Goal: Transaction & Acquisition: Purchase product/service

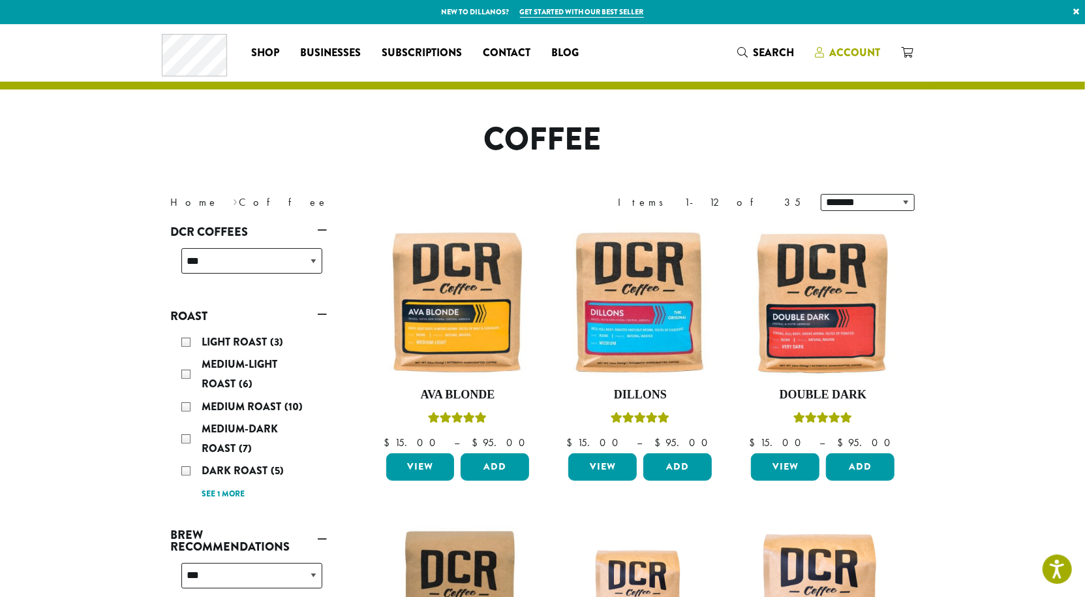
click at [881, 59] on span "Account" at bounding box center [855, 52] width 51 height 15
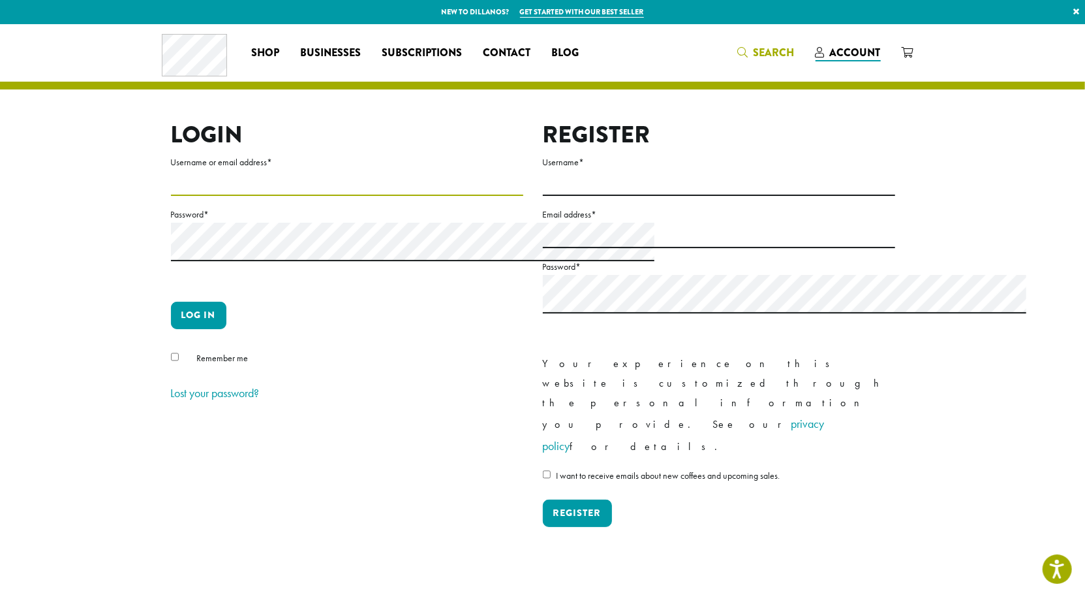
type input "**********"
click at [795, 60] on span "Search" at bounding box center [774, 52] width 41 height 15
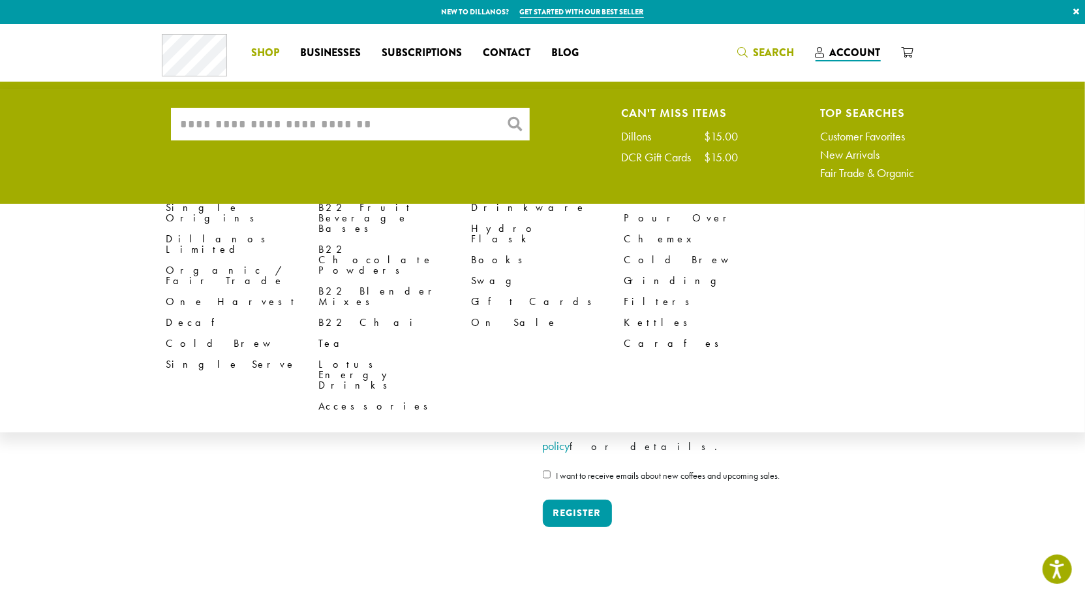
click at [251, 61] on span "Shop" at bounding box center [265, 53] width 28 height 16
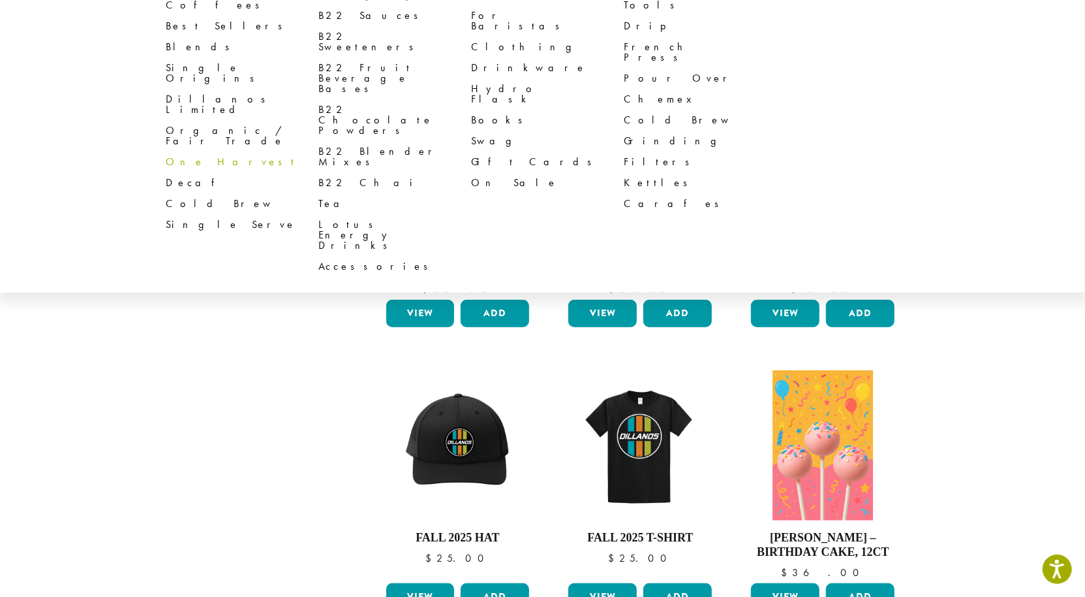
scroll to position [133, 0]
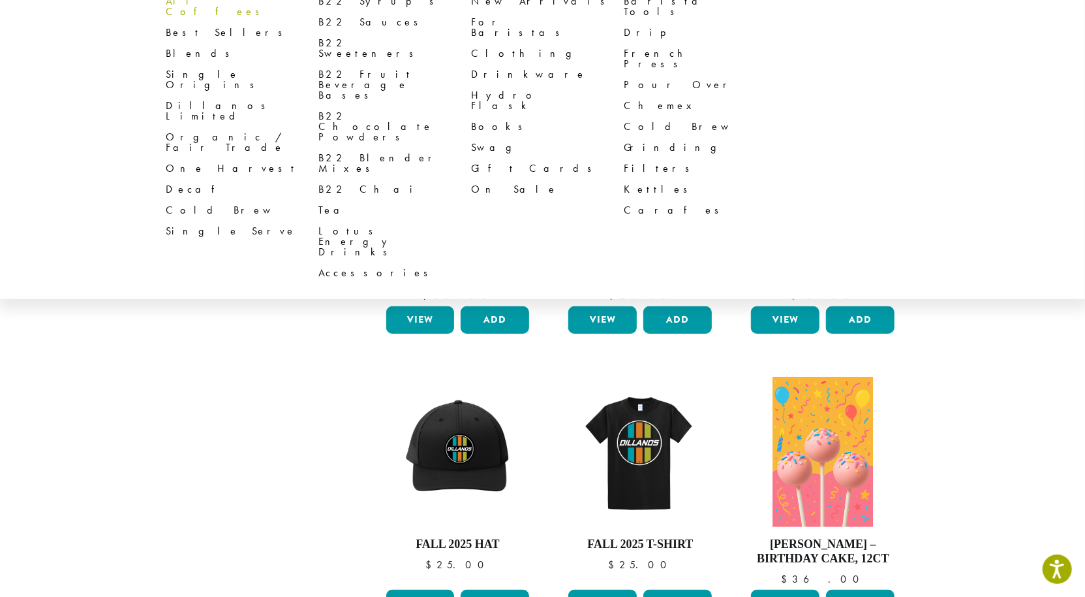
click at [166, 22] on link "All Coffees" at bounding box center [242, 6] width 153 height 31
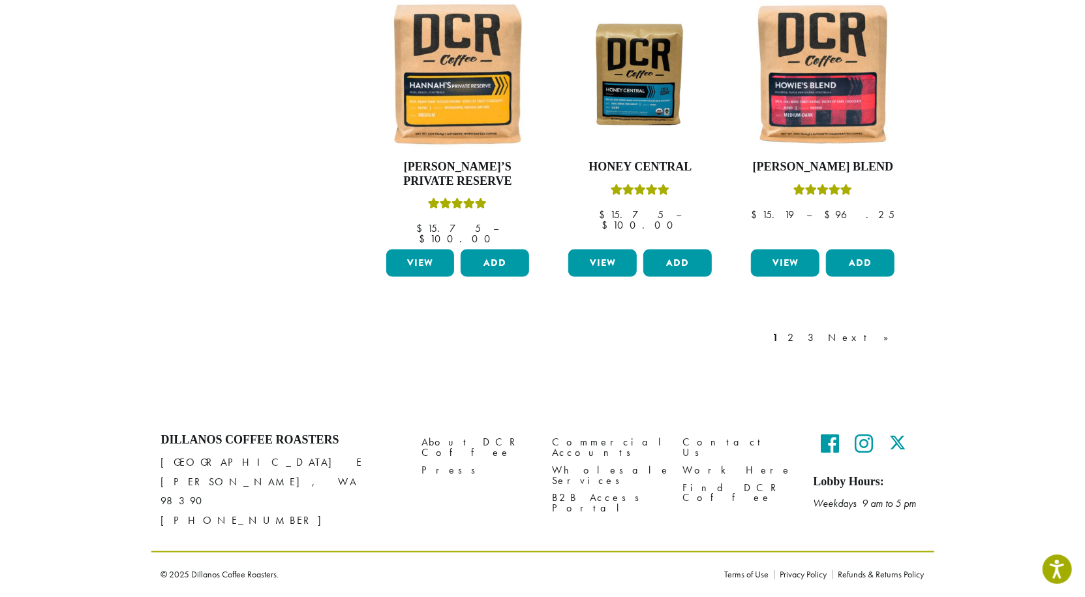
scroll to position [1591, 0]
click at [901, 330] on link "Next »" at bounding box center [863, 338] width 75 height 16
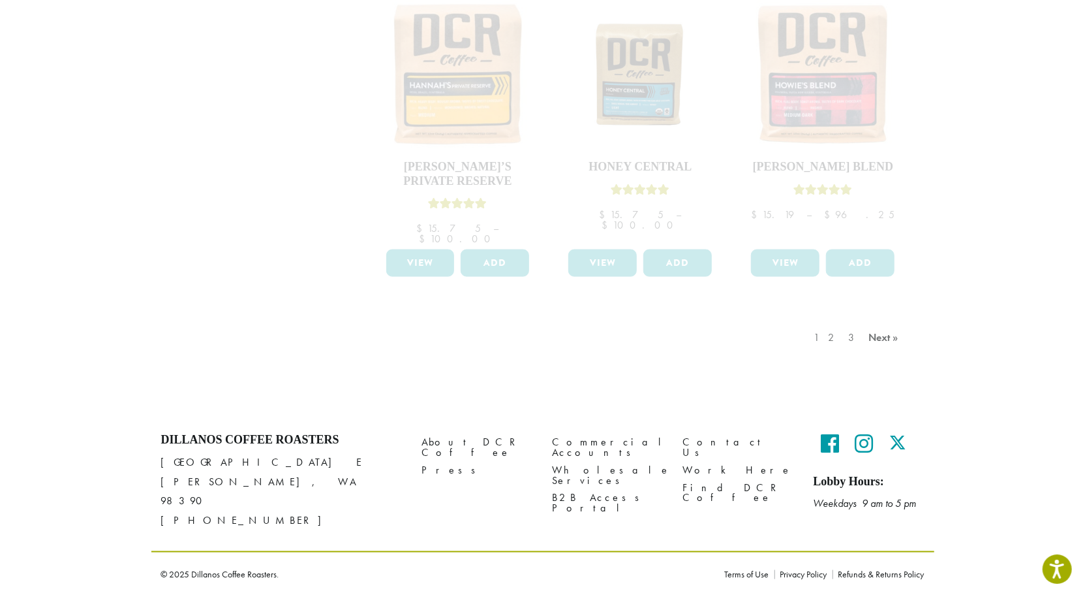
scroll to position [1483, 0]
click at [845, 359] on div "1 2 3 Next »" at bounding box center [641, 350] width 548 height 61
click at [905, 366] on div "1 2 3 Next »" at bounding box center [858, 350] width 93 height 61
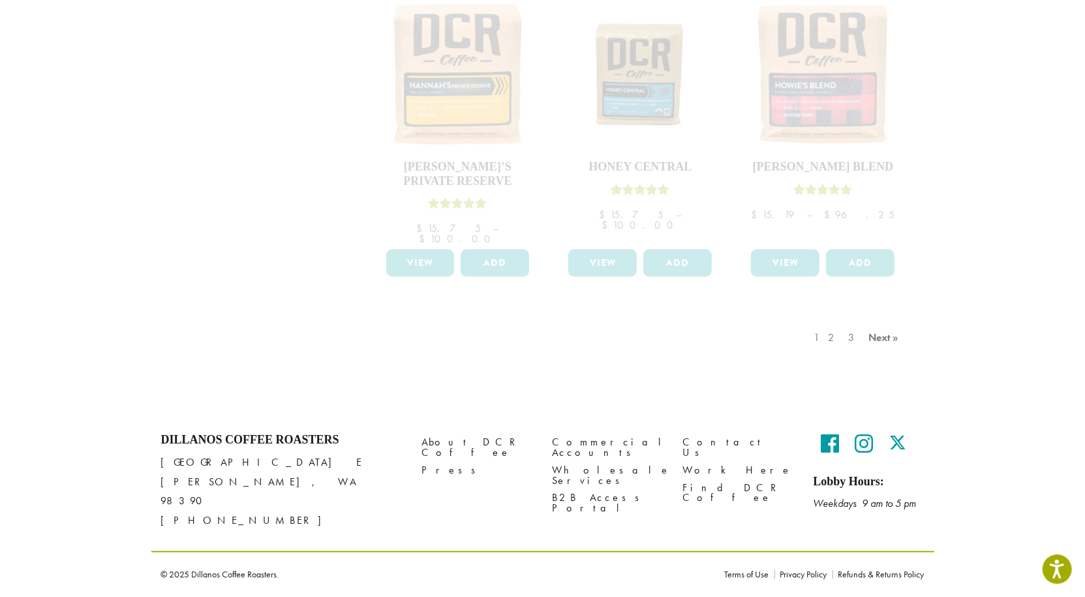
click at [905, 367] on div "1 2 3 Next »" at bounding box center [858, 350] width 93 height 61
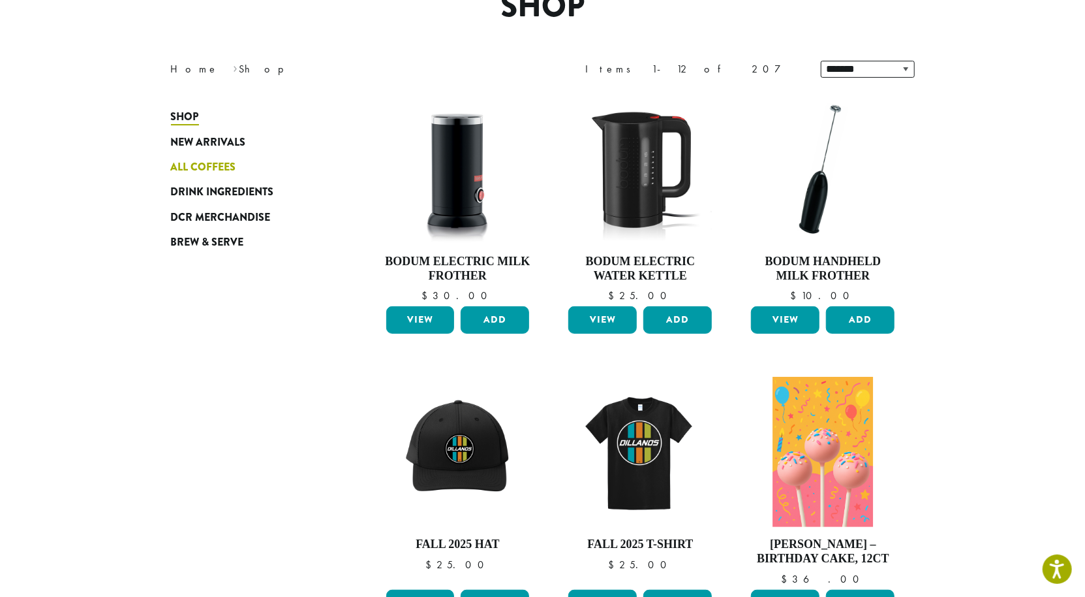
click at [171, 176] on span "All Coffees" at bounding box center [203, 167] width 65 height 16
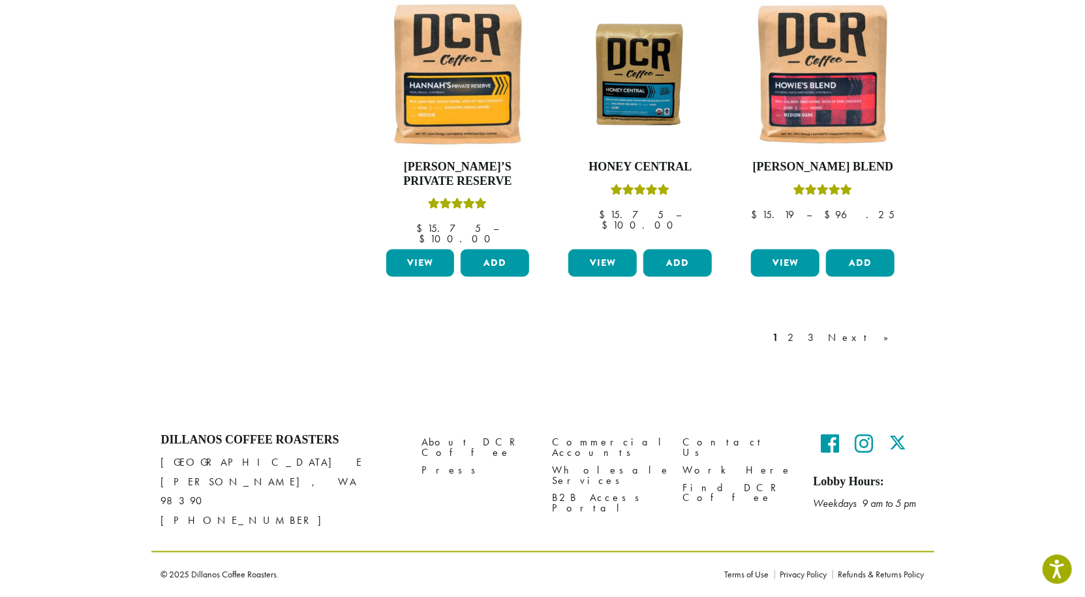
scroll to position [1386, 0]
click at [802, 345] on link "2" at bounding box center [794, 338] width 16 height 16
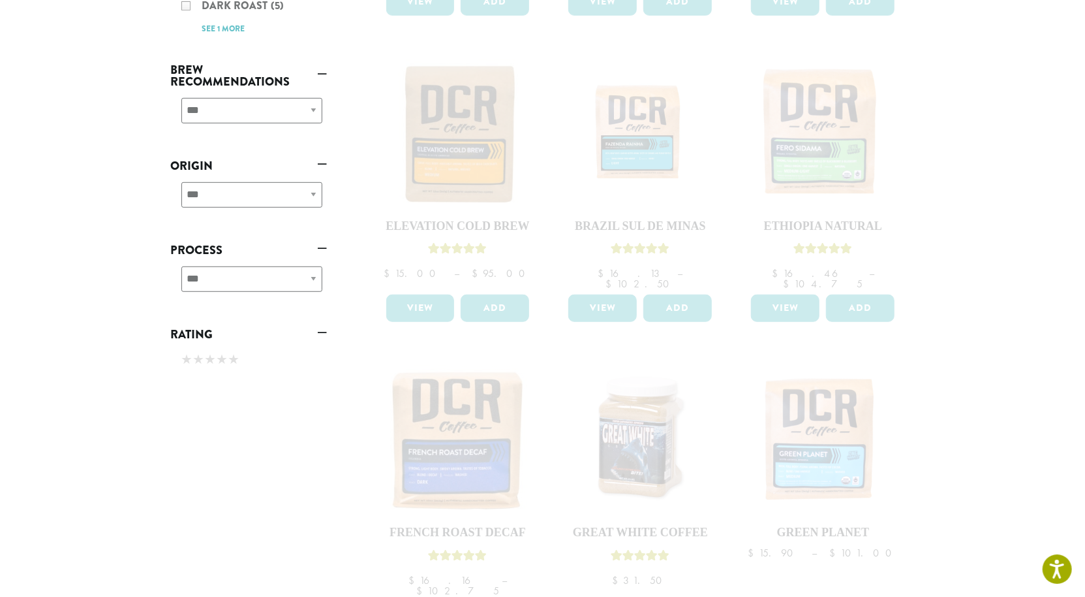
scroll to position [257, 0]
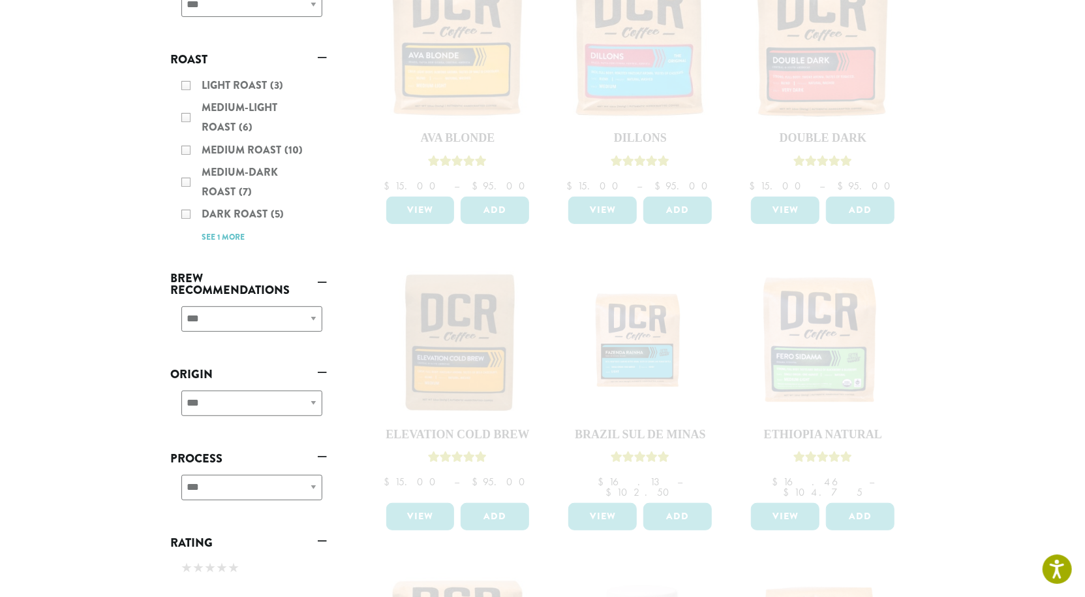
click at [171, 251] on div "Light Roast (3) Medium-Light Roast (6) Medium Roast (10) Medium-Dark Roast (7) …" at bounding box center [249, 160] width 157 height 181
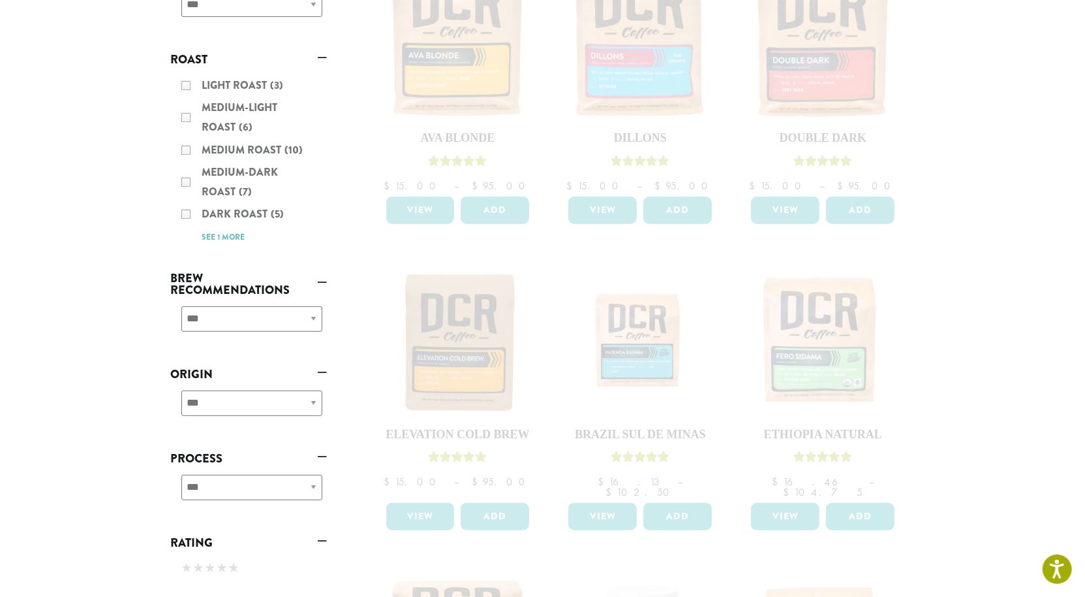
scroll to position [1386, 0]
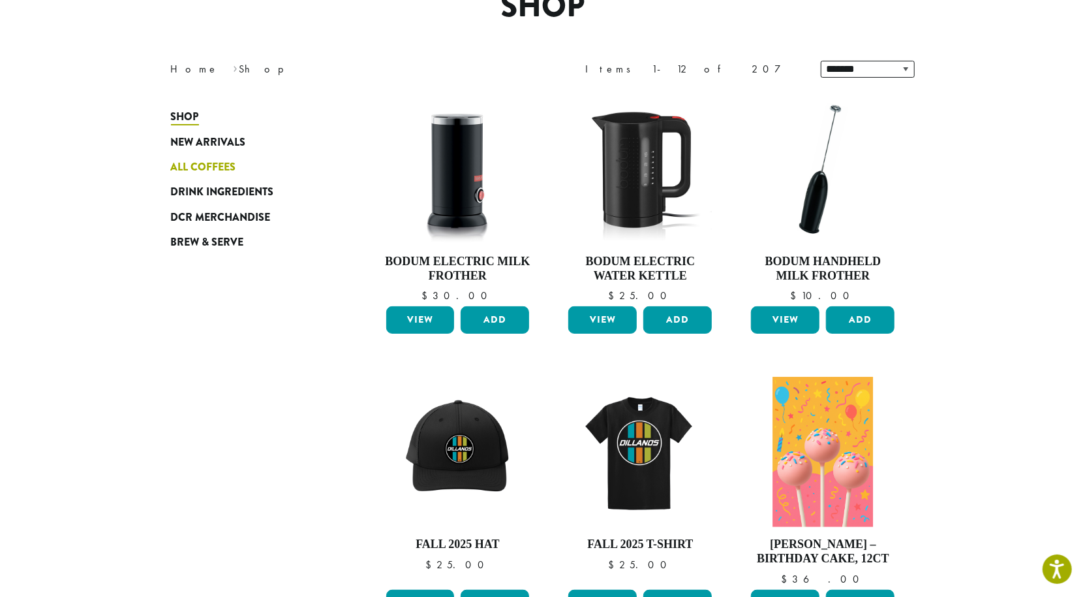
click at [171, 176] on span "All Coffees" at bounding box center [203, 167] width 65 height 16
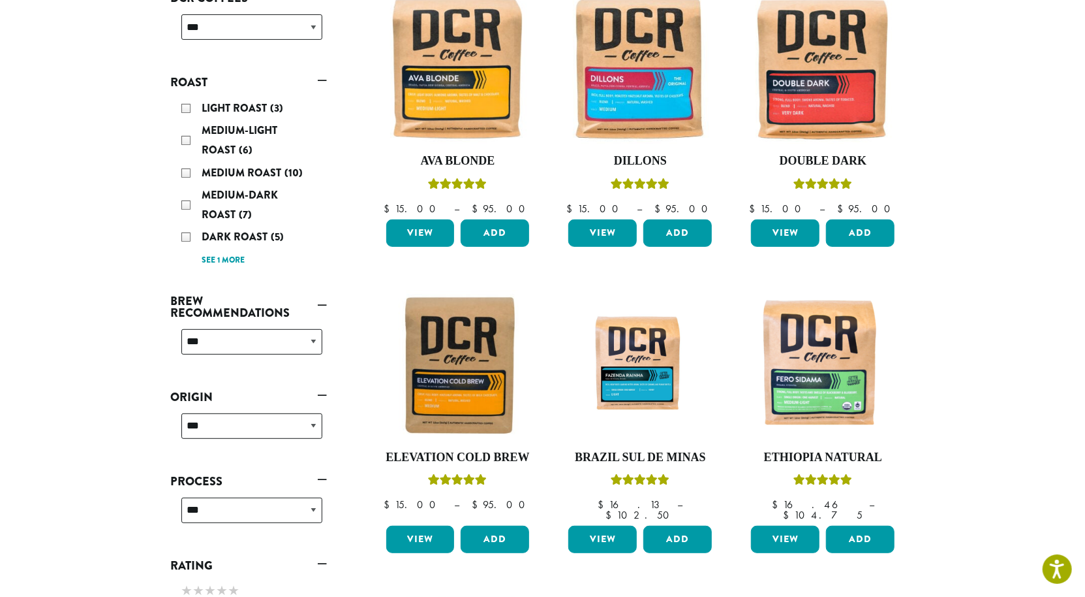
scroll to position [296, 0]
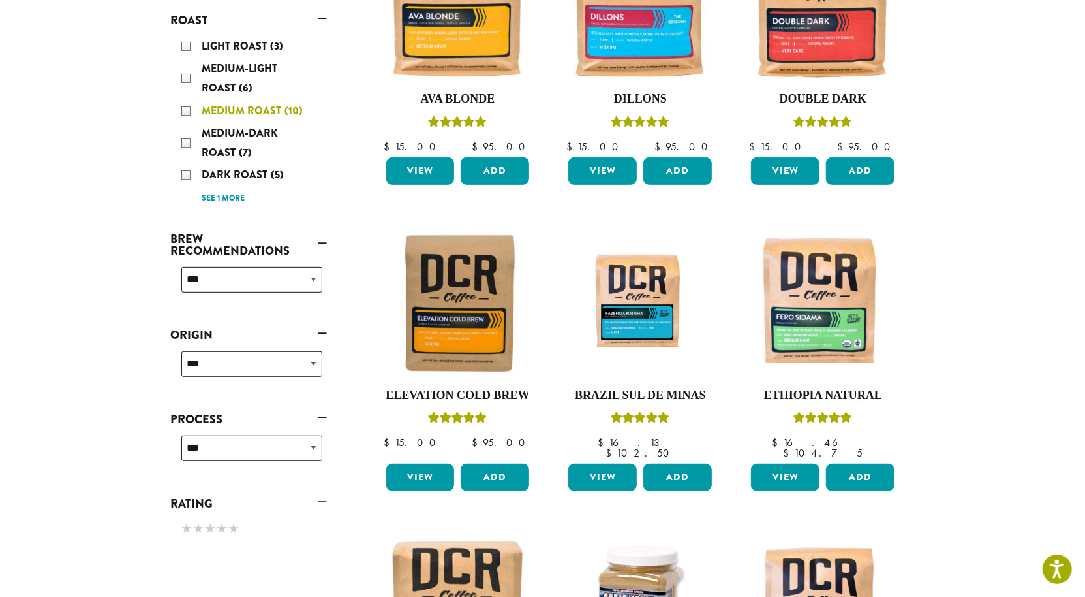
click at [181, 121] on div "Medium Roast (10)" at bounding box center [251, 111] width 141 height 20
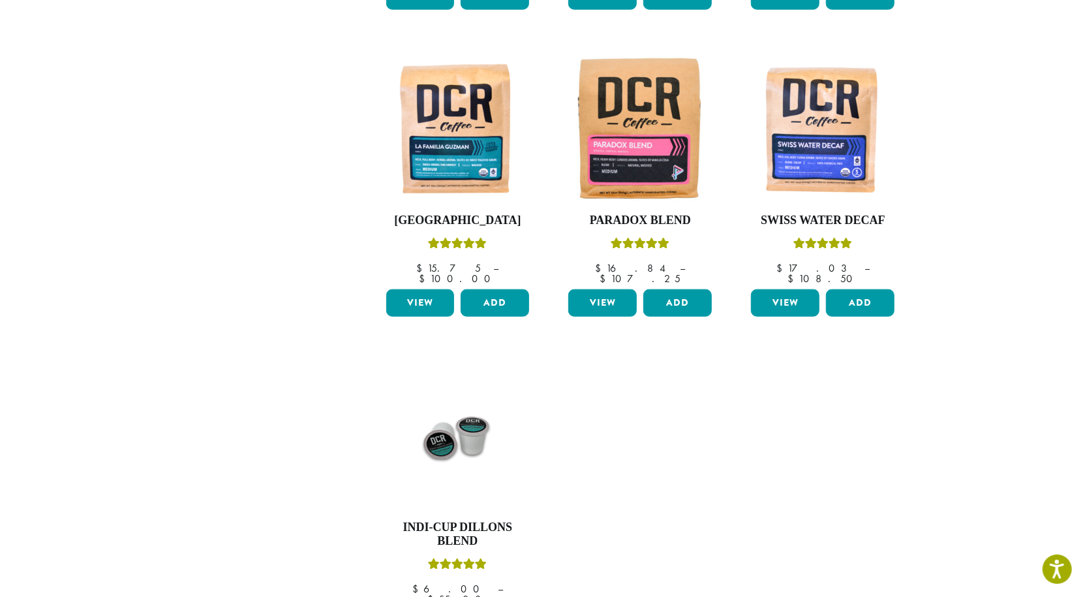
scroll to position [812, 0]
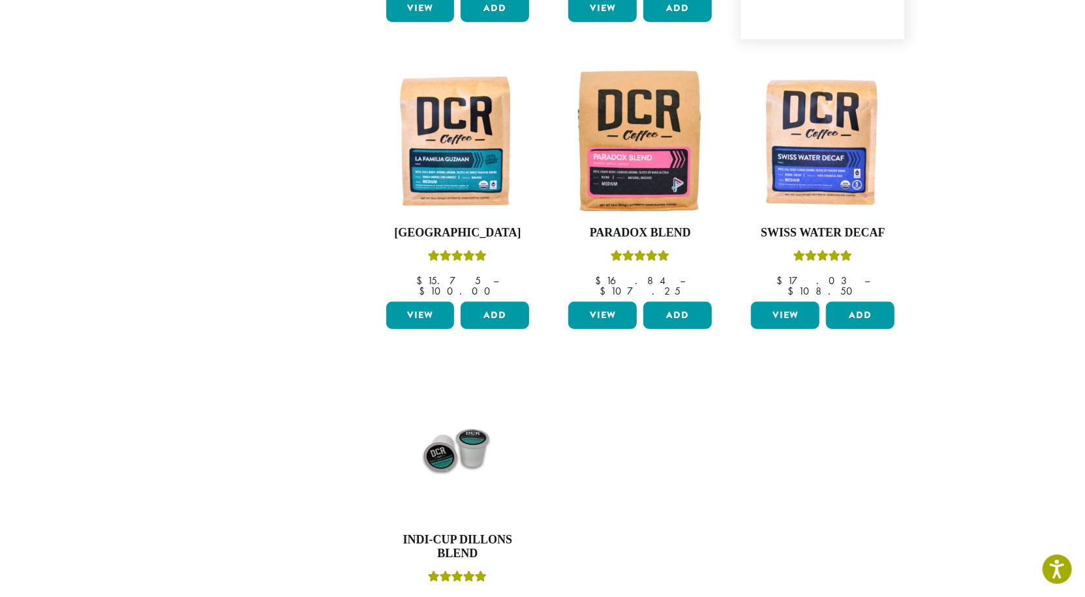
scroll to position [749, 0]
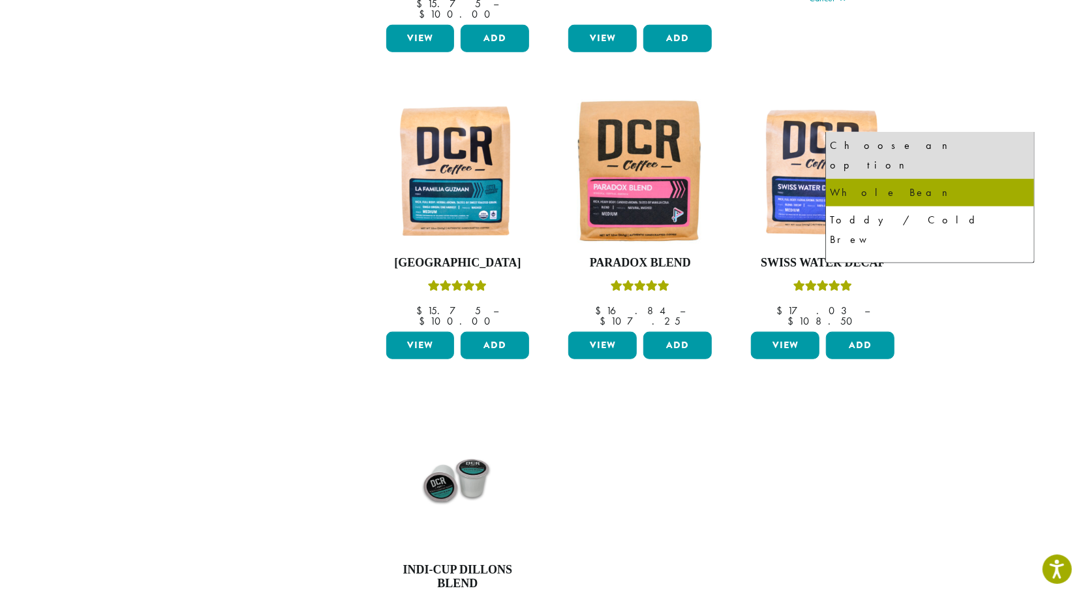
select select "**********"
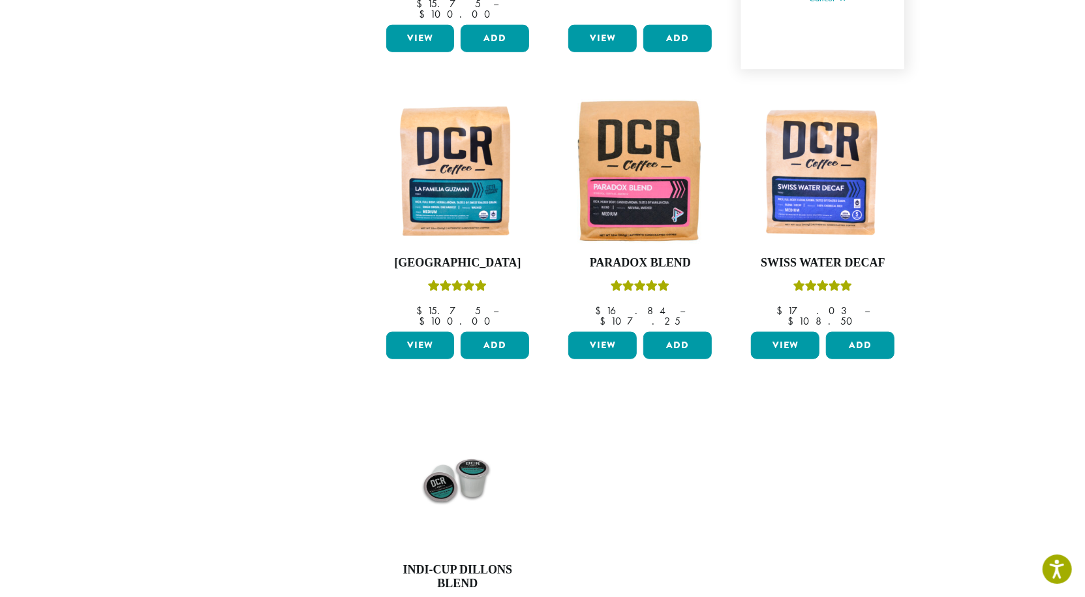
type input "*"
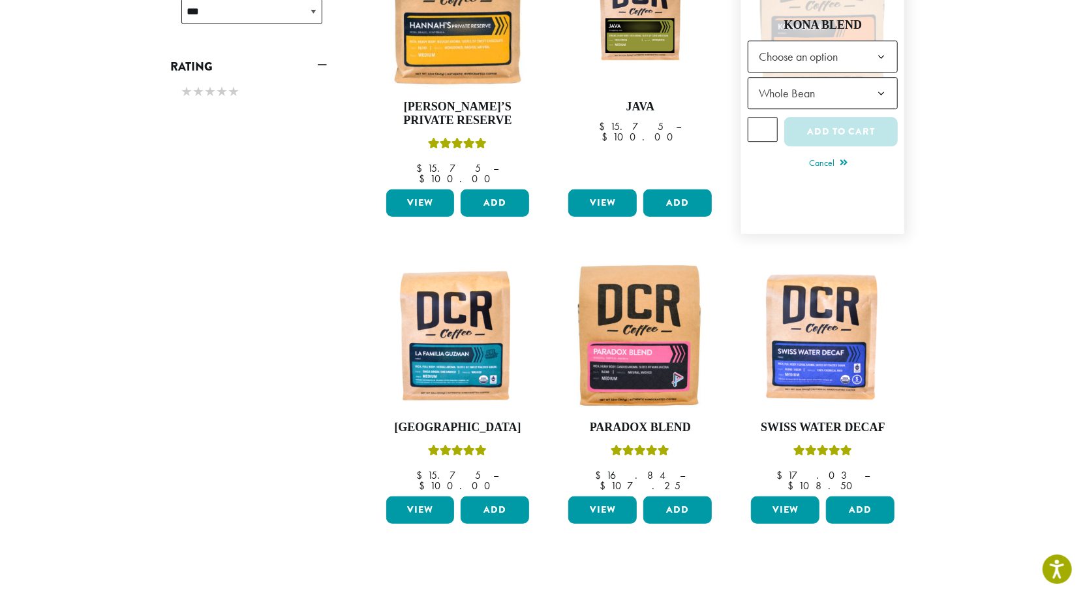
scroll to position [584, 0]
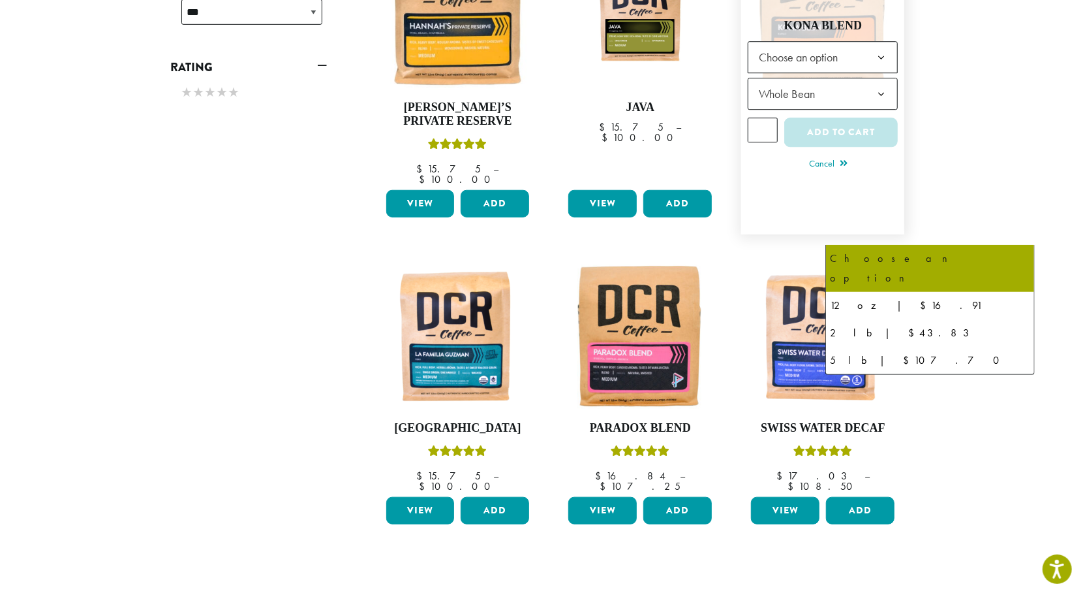
click at [898, 73] on span "Choose an option" at bounding box center [823, 57] width 150 height 32
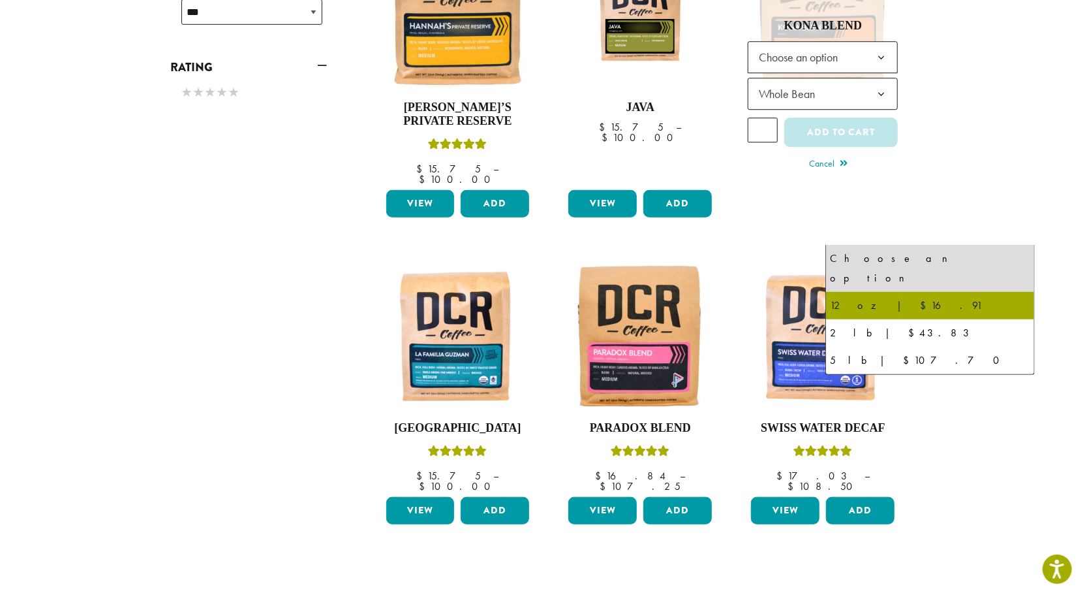
select select "*********"
select select "**********"
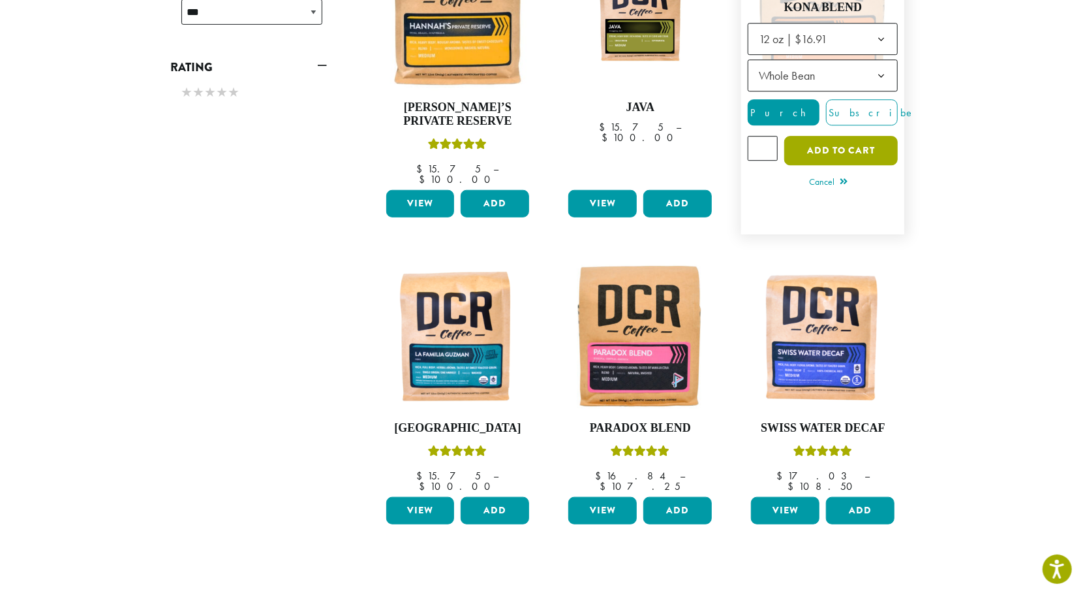
click at [898, 165] on button "Add to cart" at bounding box center [842, 150] width 114 height 29
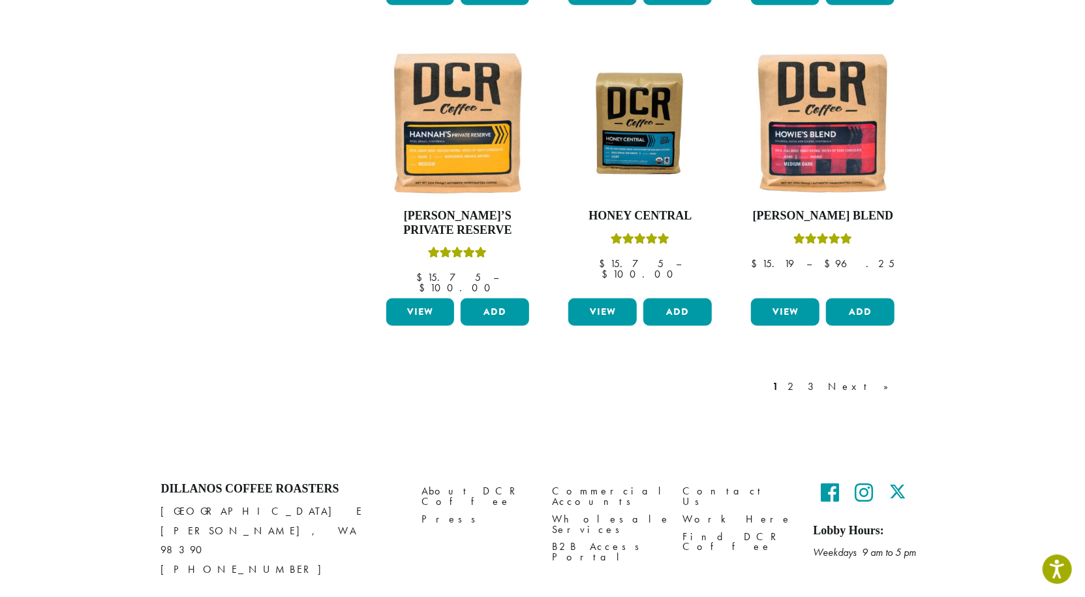
scroll to position [1591, 0]
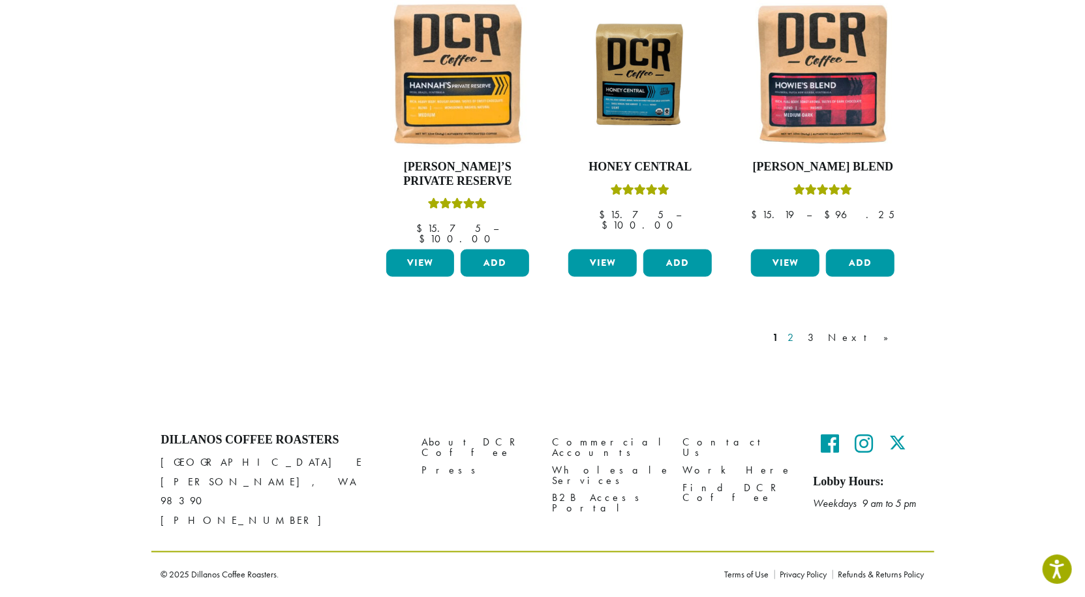
click at [802, 330] on link "2" at bounding box center [794, 338] width 16 height 16
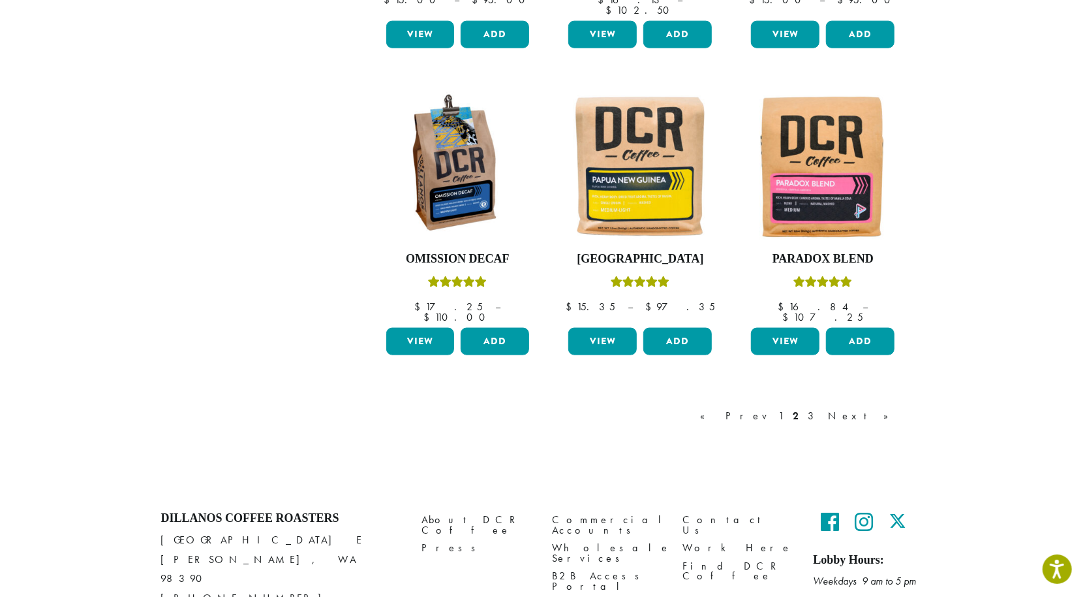
scroll to position [1112, 0]
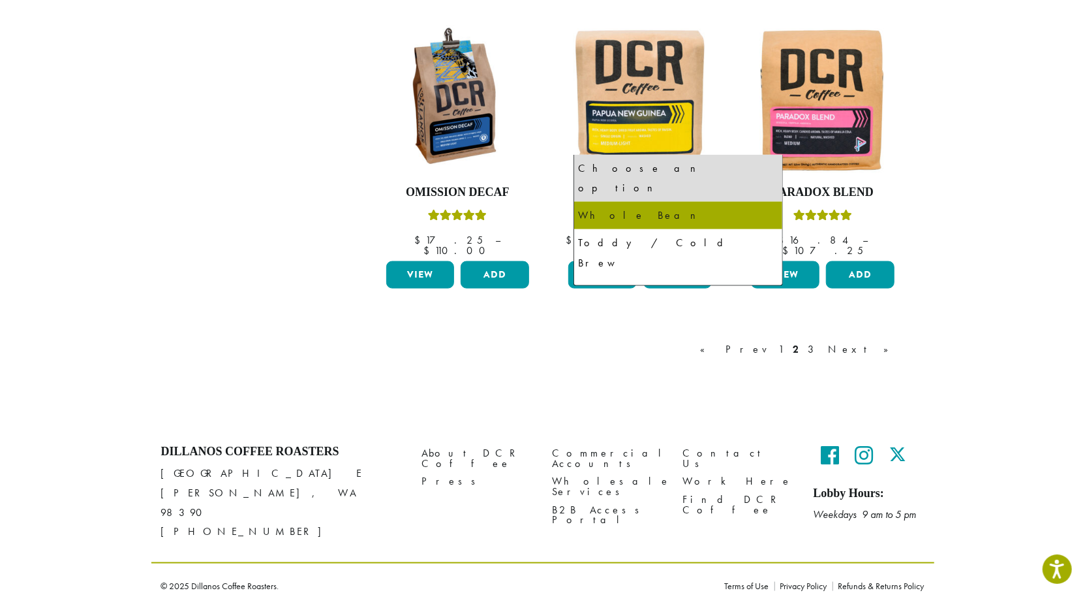
select select "*********"
select select "**********"
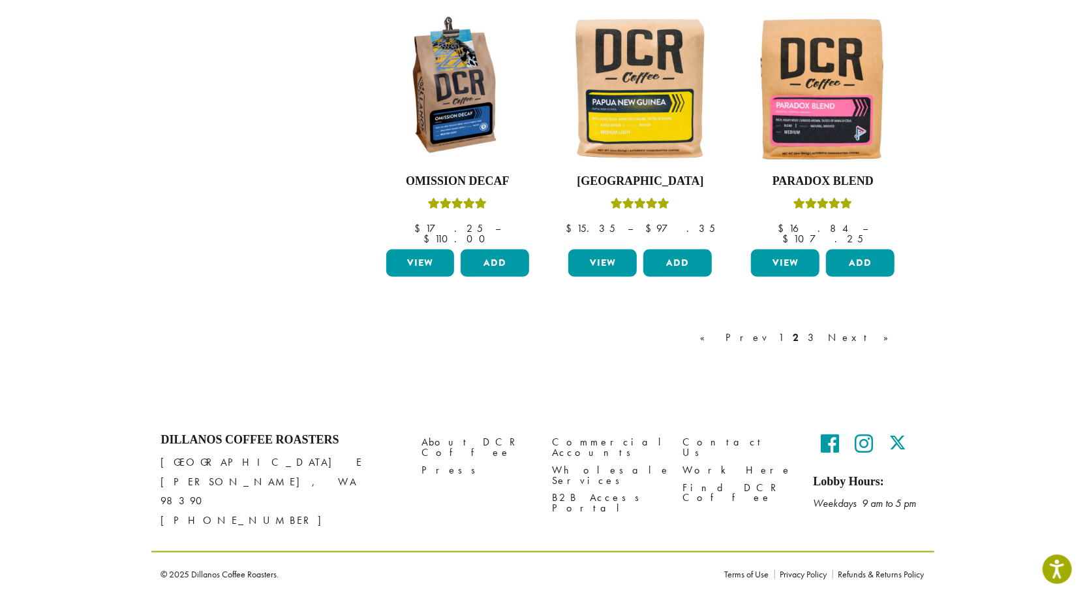
scroll to position [1361, 0]
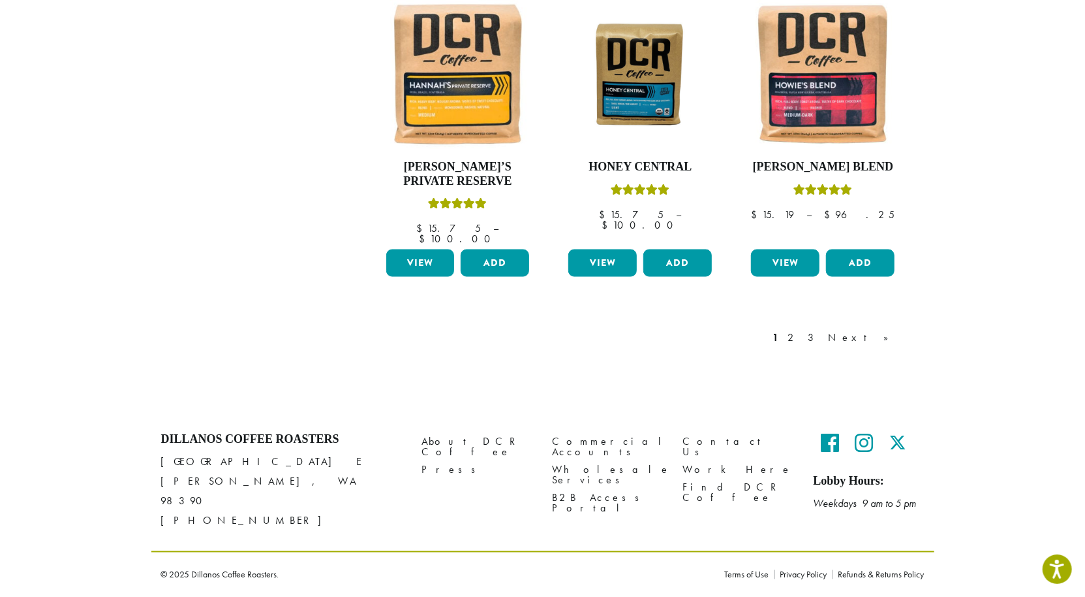
scroll to position [1644, 0]
click at [822, 330] on link "3" at bounding box center [814, 338] width 16 height 16
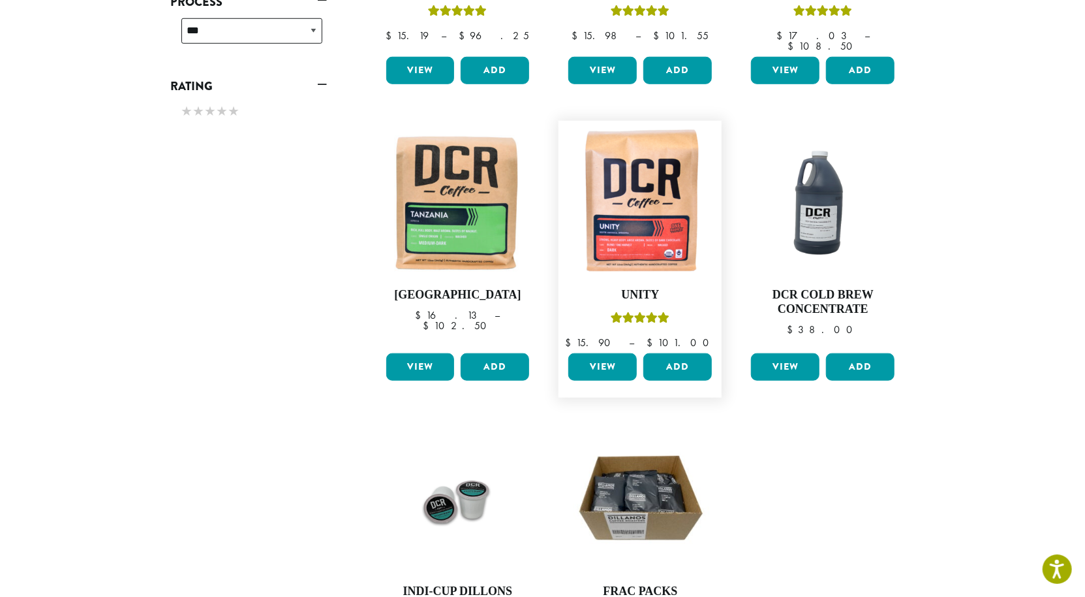
scroll to position [693, 0]
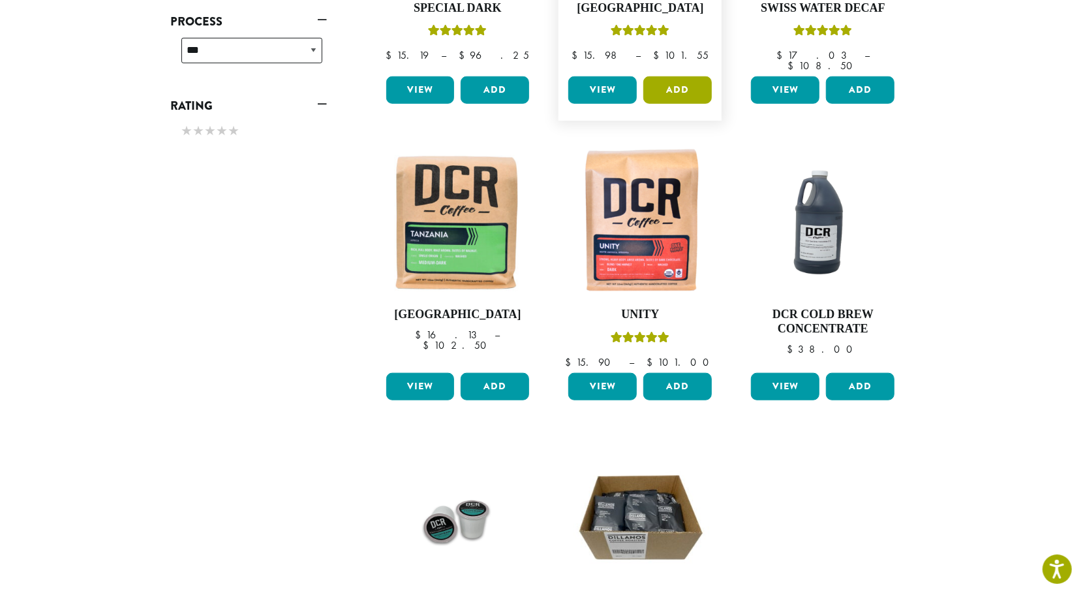
click at [712, 104] on button "Add" at bounding box center [678, 89] width 69 height 27
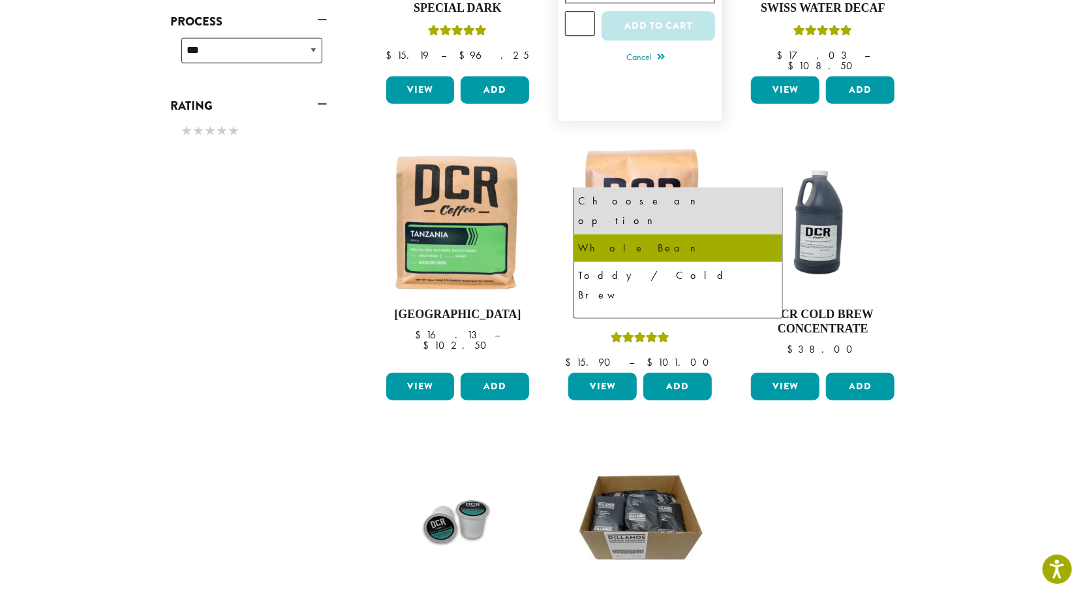
select select "*********"
select select "**********"
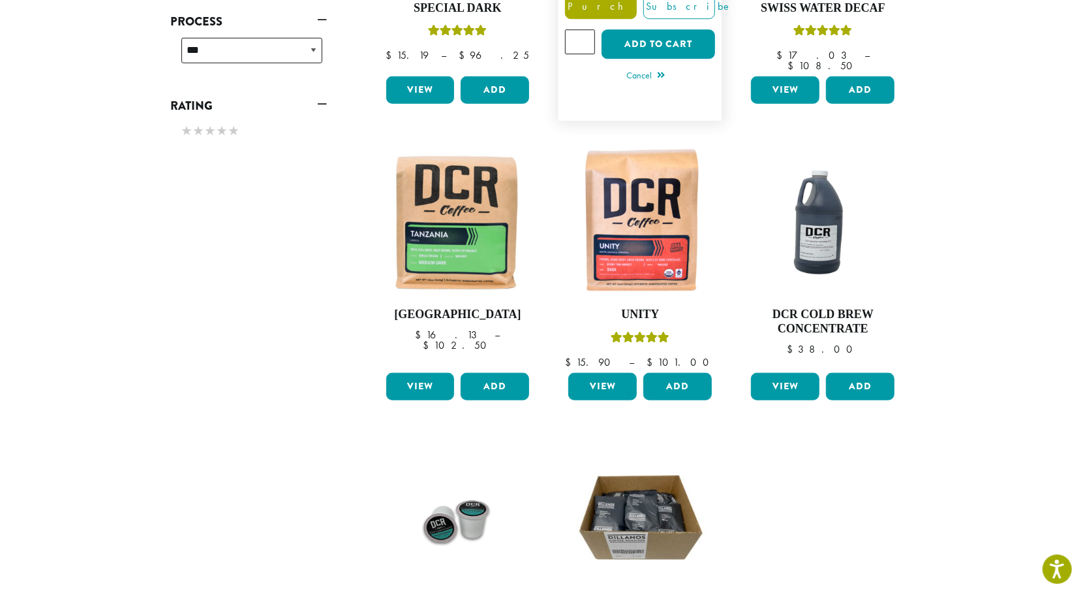
click at [619, 14] on span "Purchase" at bounding box center [621, 7] width 110 height 14
click at [667, 59] on button "Add to cart" at bounding box center [659, 44] width 114 height 29
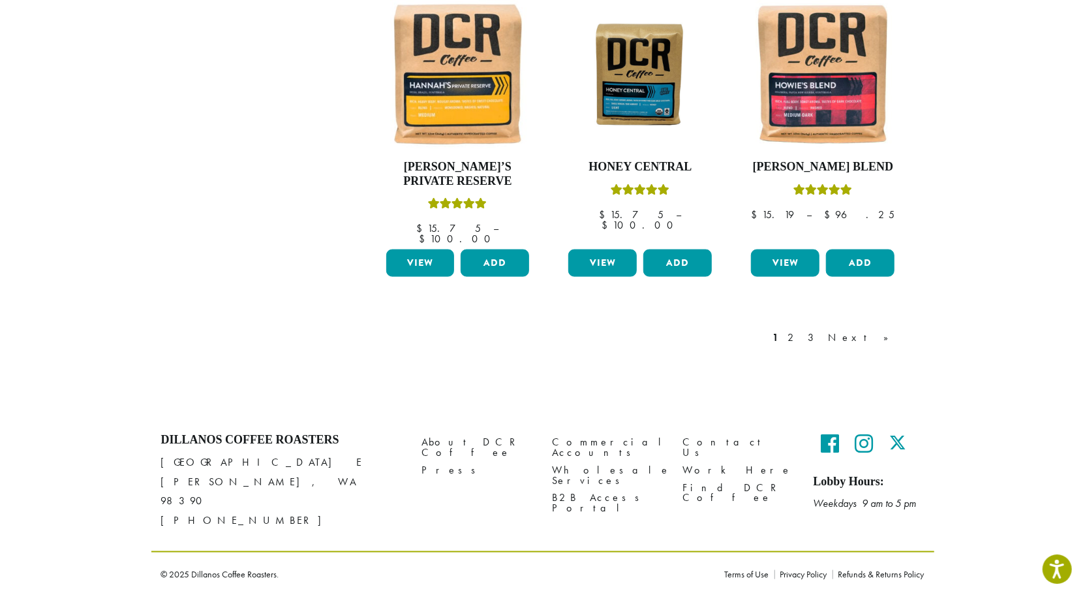
scroll to position [1381, 0]
click at [822, 345] on link "3" at bounding box center [814, 338] width 16 height 16
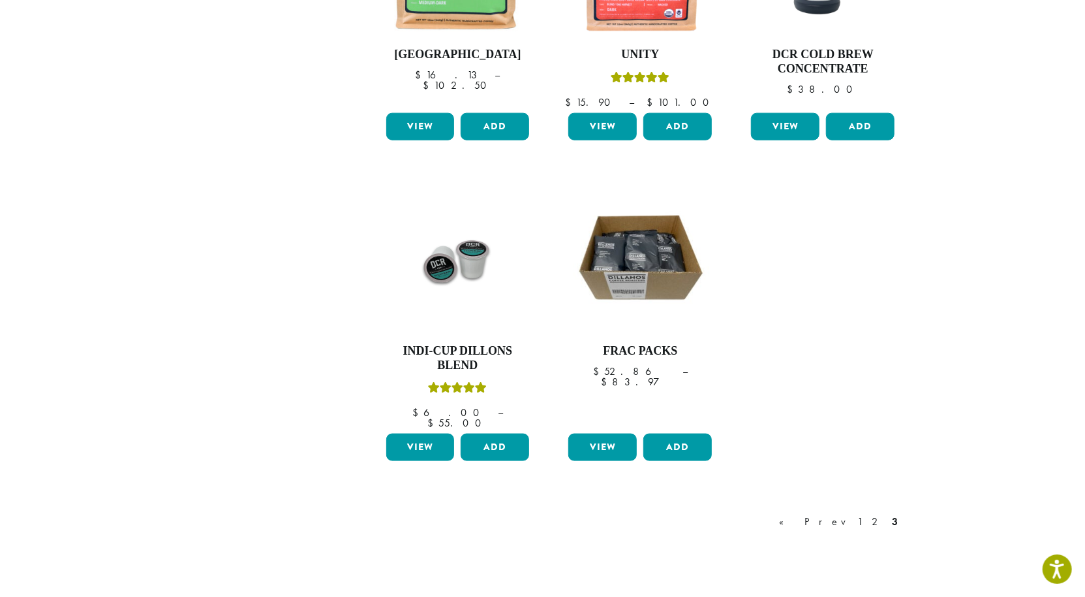
scroll to position [1172, 0]
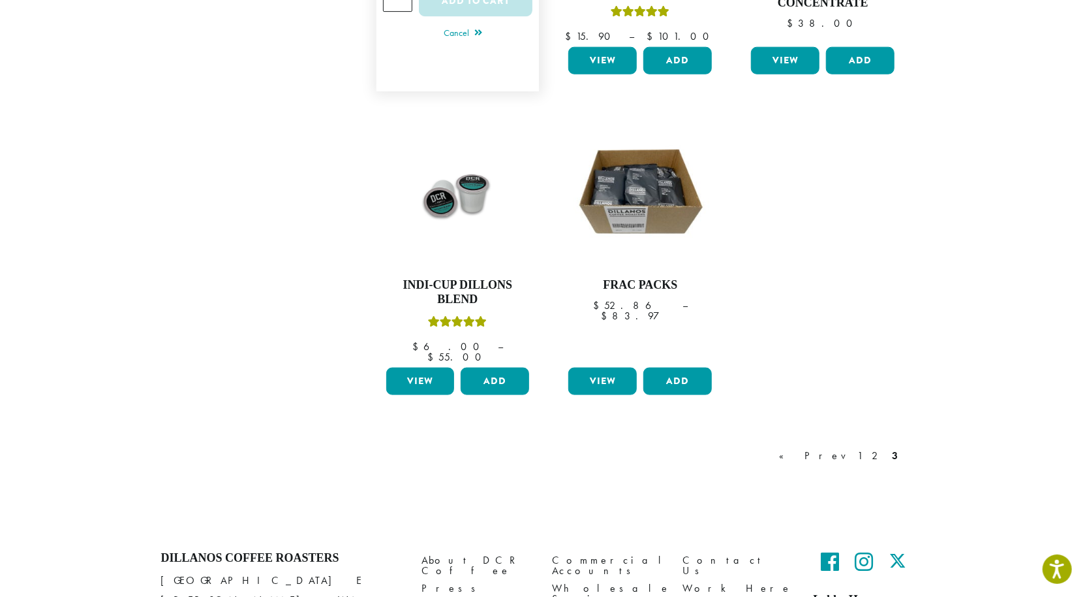
scroll to position [1016, 0]
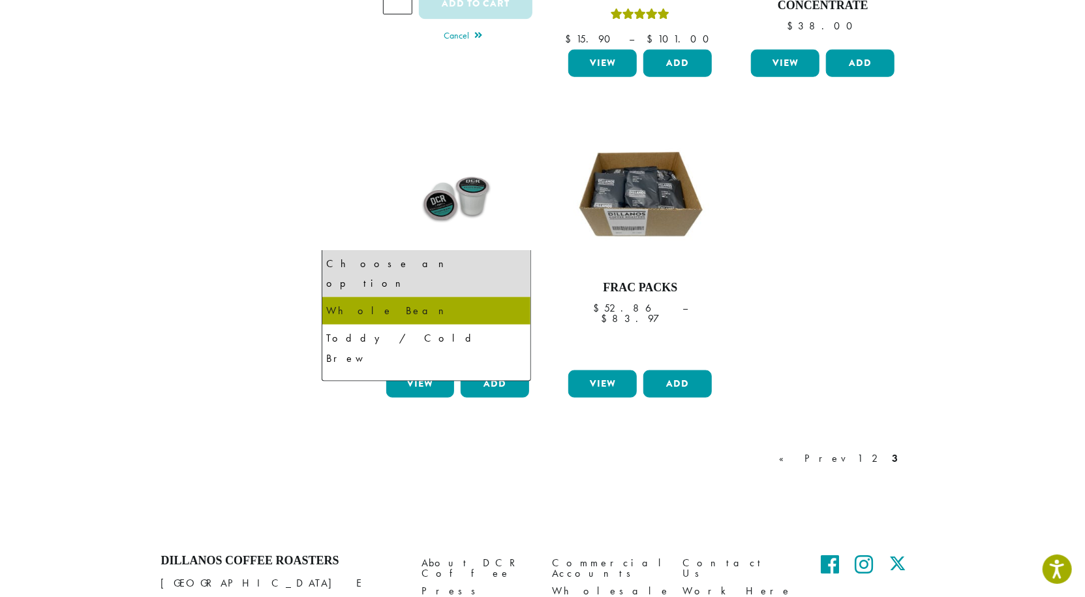
select select "**********"
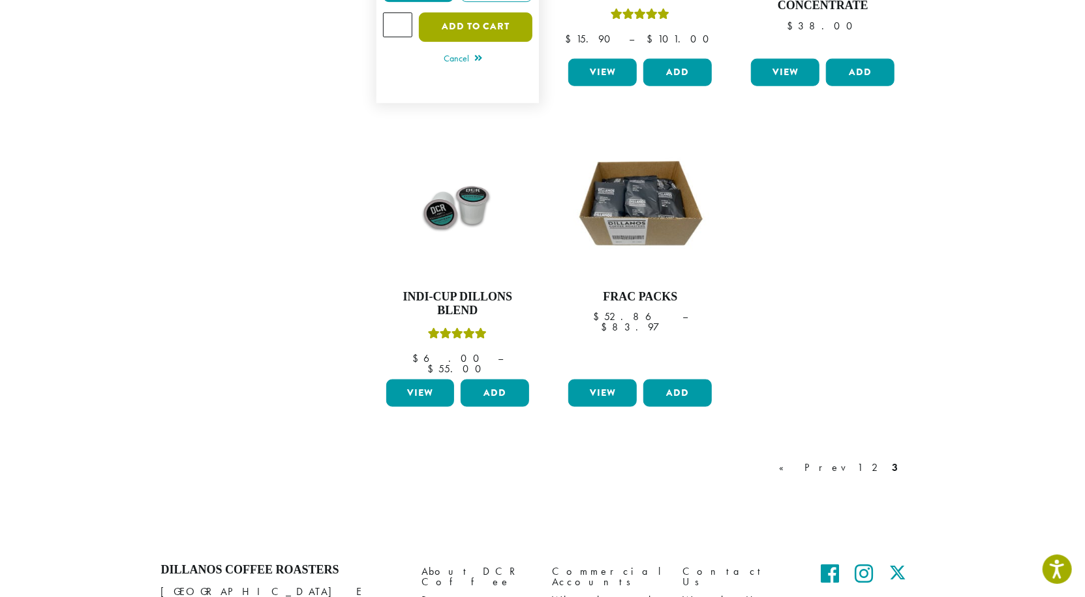
click at [419, 42] on button "Add to cart" at bounding box center [476, 26] width 114 height 29
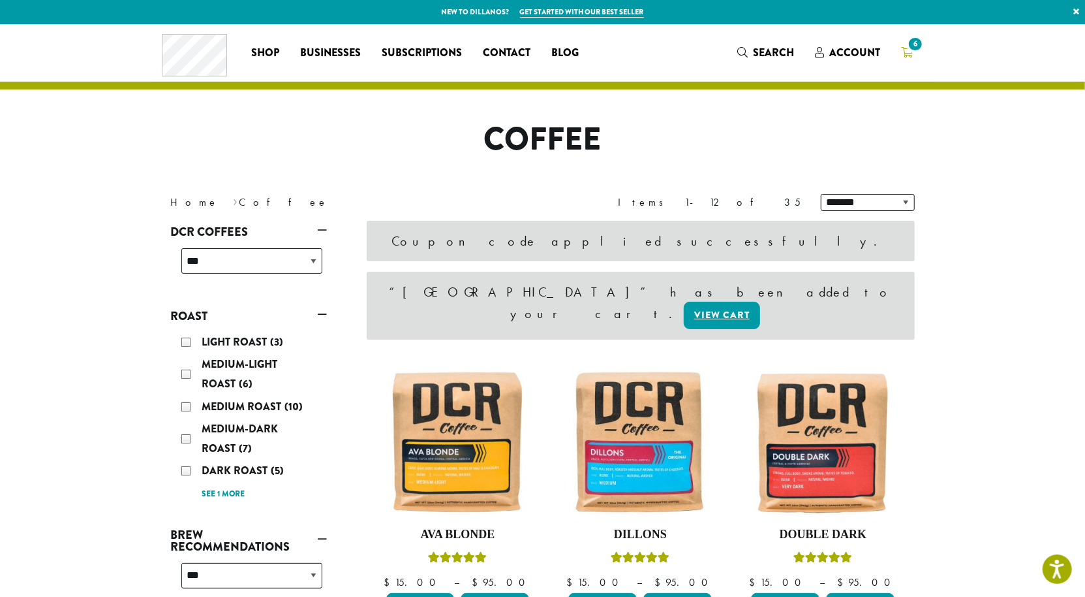
click at [924, 53] on span "6" at bounding box center [916, 44] width 18 height 18
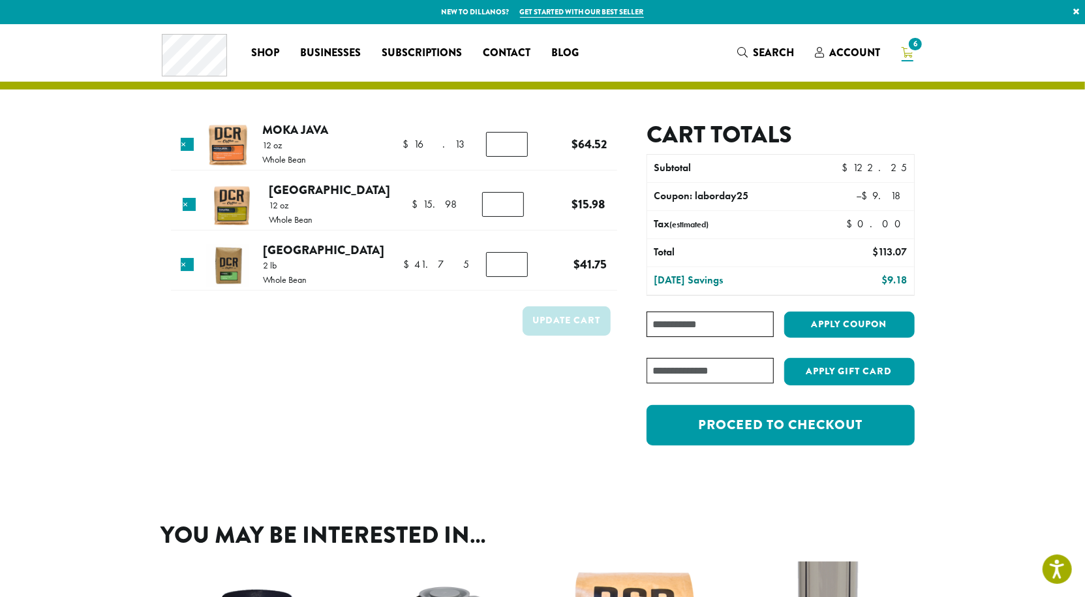
click at [493, 157] on input "*" at bounding box center [507, 144] width 42 height 25
type input "*"
click at [493, 157] on input "*" at bounding box center [507, 144] width 42 height 25
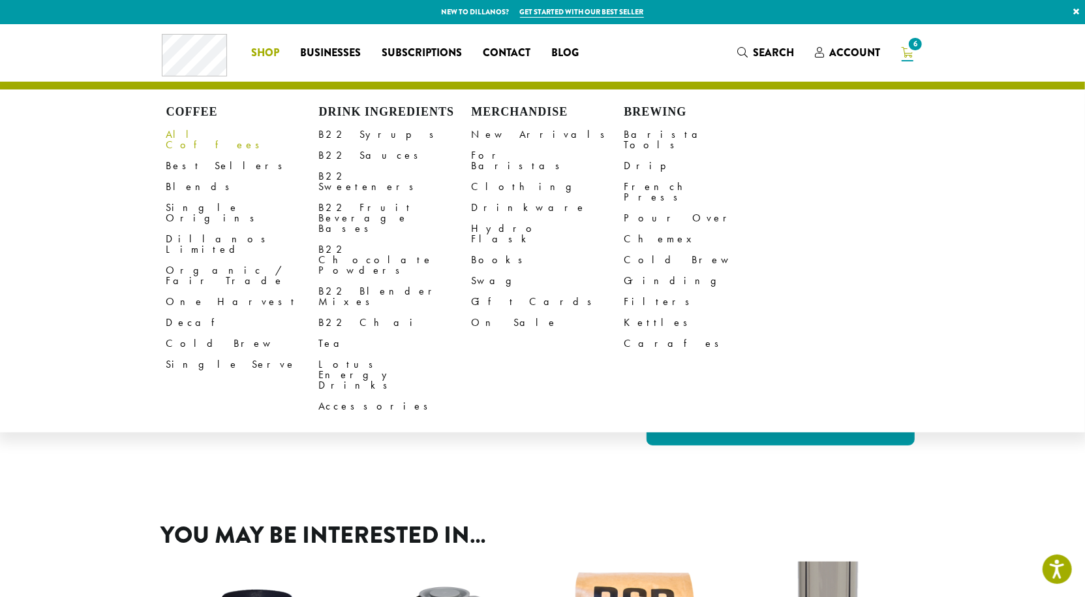
click at [166, 155] on link "All Coffees" at bounding box center [242, 139] width 153 height 31
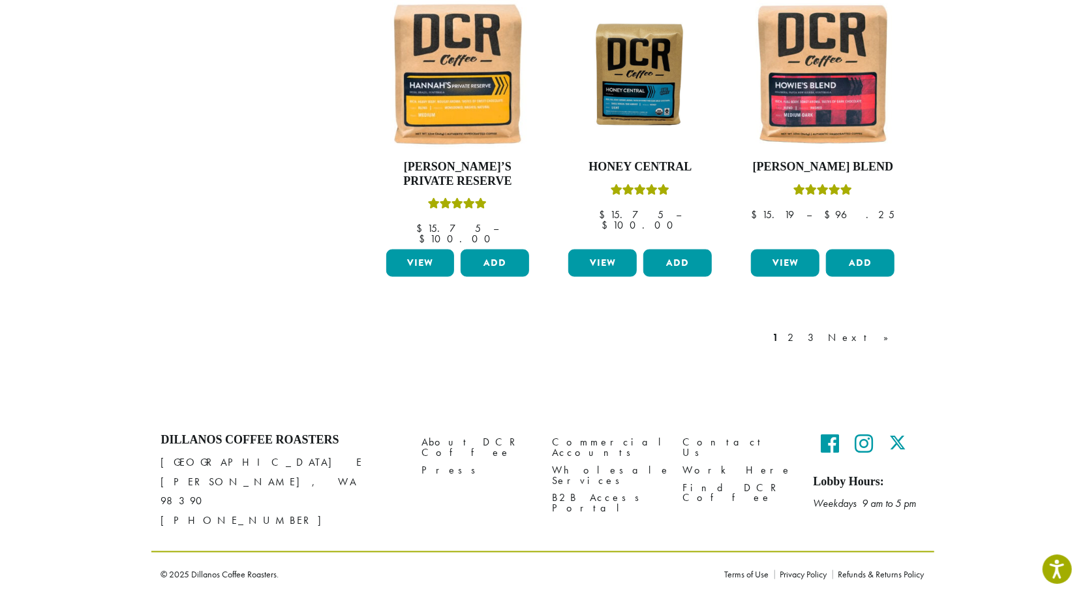
scroll to position [1384, 0]
click at [901, 345] on link "Next »" at bounding box center [863, 338] width 75 height 16
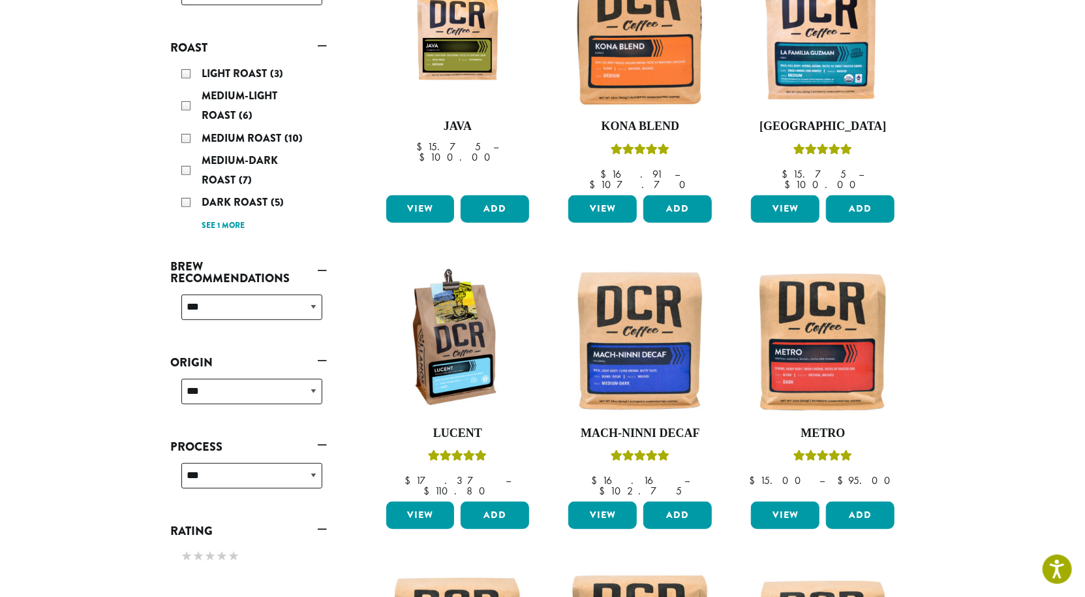
scroll to position [285, 0]
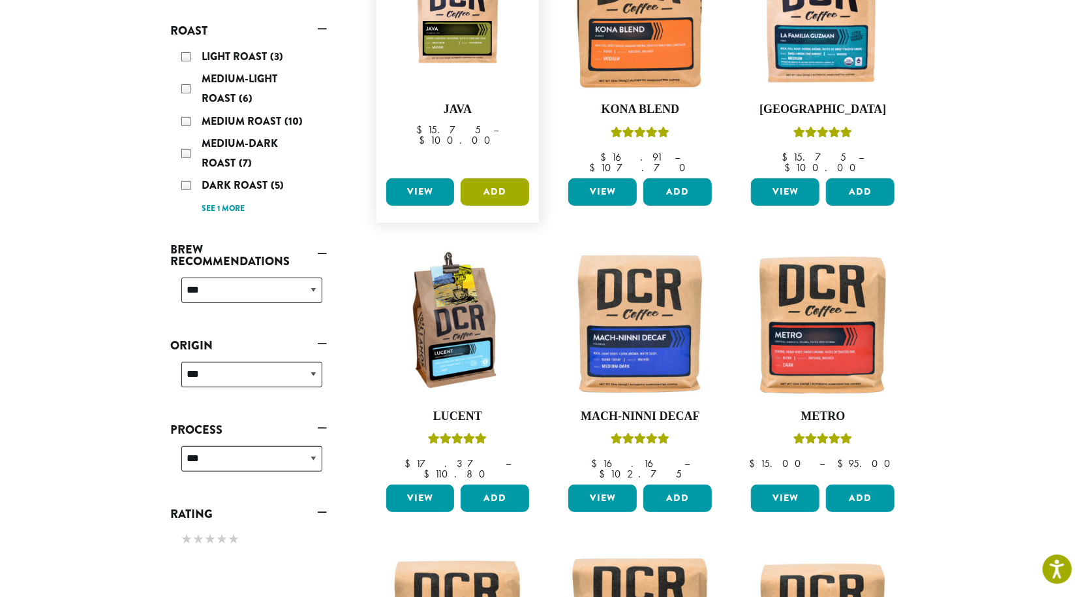
click at [485, 206] on button "Add" at bounding box center [495, 191] width 69 height 27
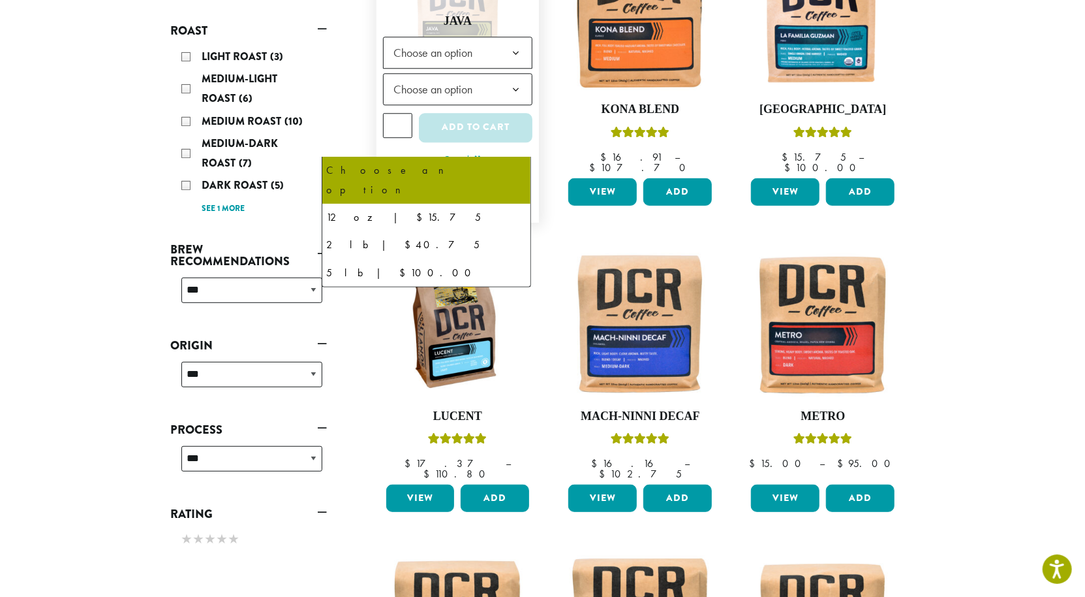
click at [451, 69] on span "Choose an option" at bounding box center [458, 53] width 150 height 32
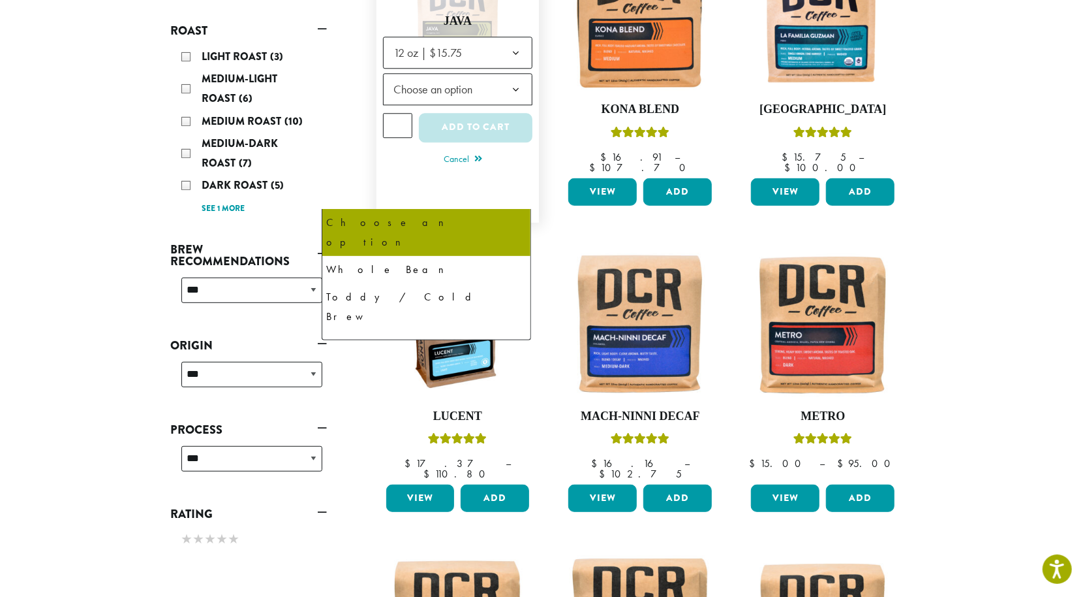
click at [420, 102] on span "Choose an option" at bounding box center [437, 88] width 97 height 25
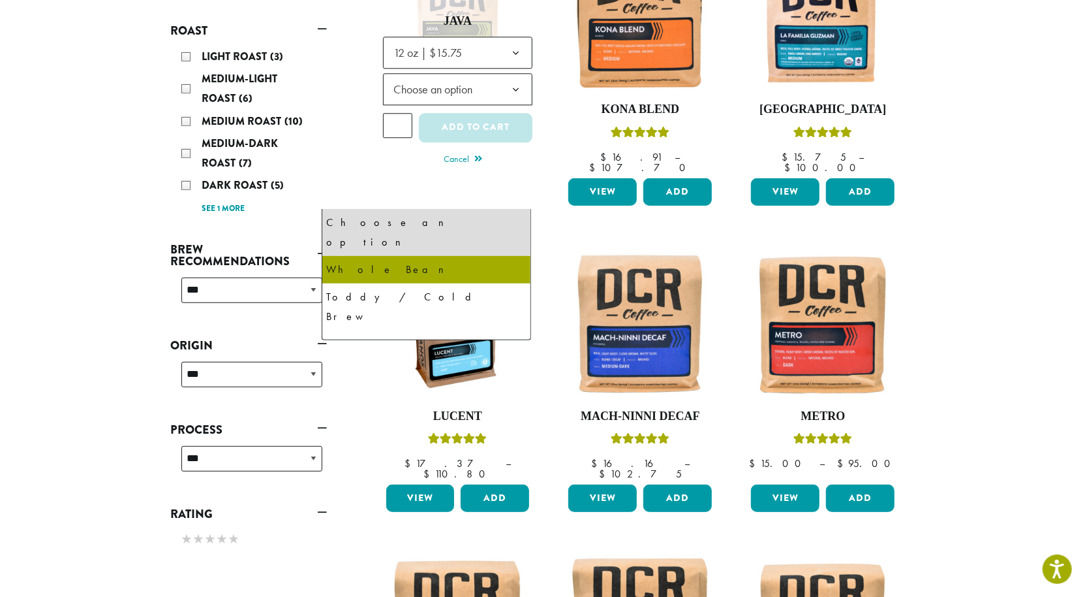
select select "*********"
select select "**********"
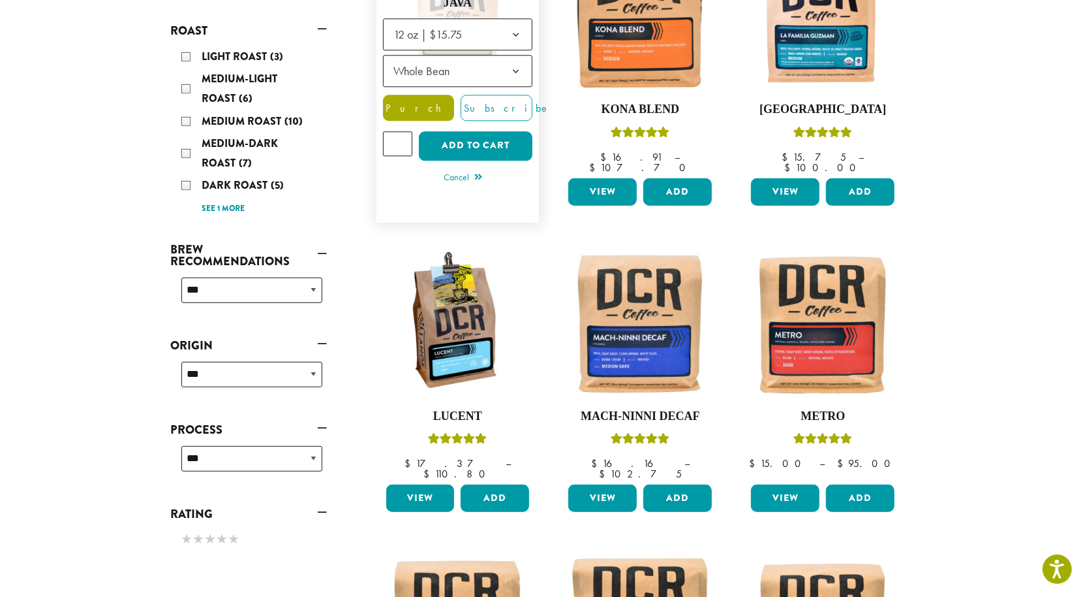
click at [384, 115] on span "Purchase" at bounding box center [439, 108] width 110 height 14
click at [448, 161] on button "Add to cart" at bounding box center [476, 145] width 114 height 29
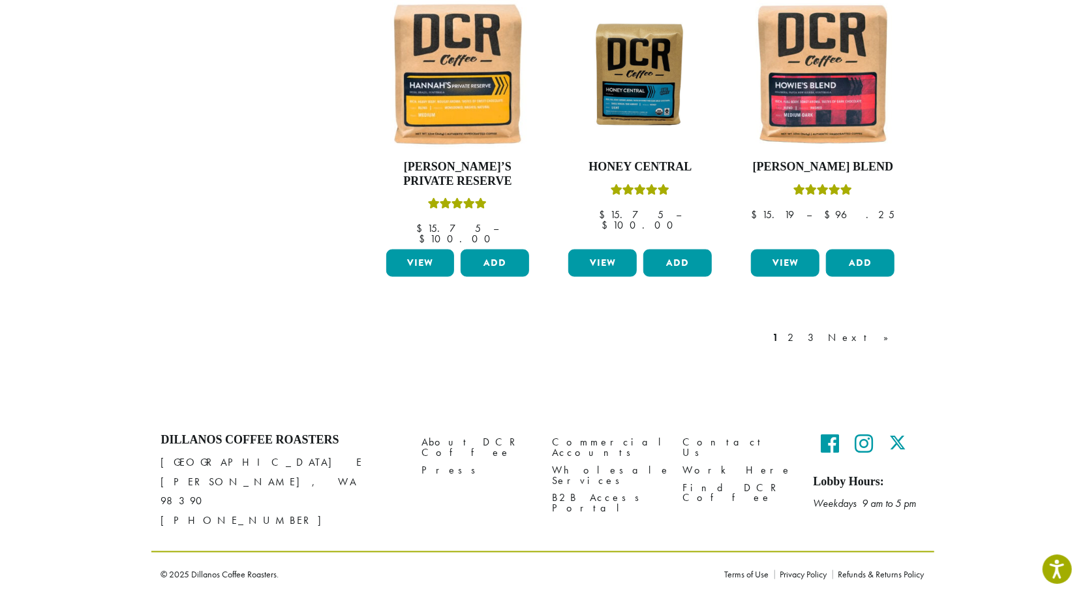
scroll to position [1463, 0]
click at [901, 345] on link "Next »" at bounding box center [863, 338] width 75 height 16
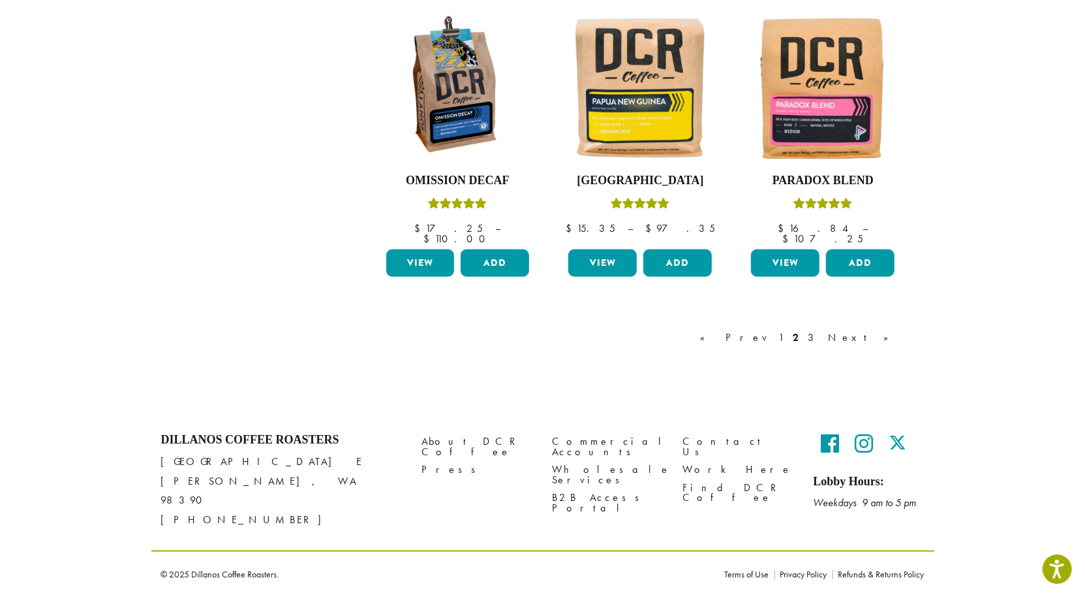
scroll to position [1555, 0]
click at [901, 330] on link "Next »" at bounding box center [863, 338] width 75 height 16
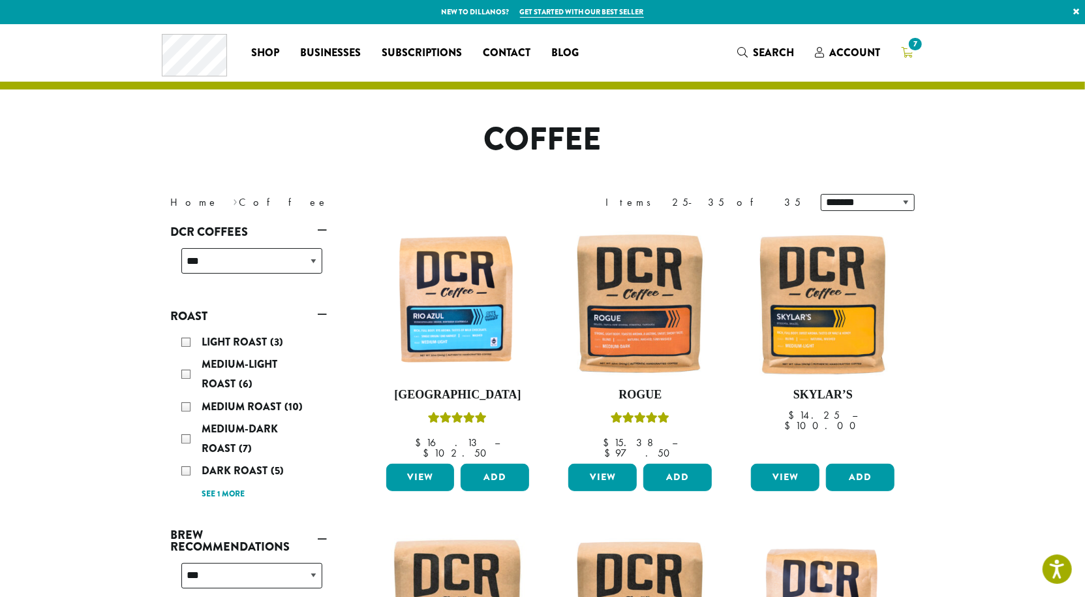
click at [924, 53] on span "7" at bounding box center [916, 44] width 18 height 18
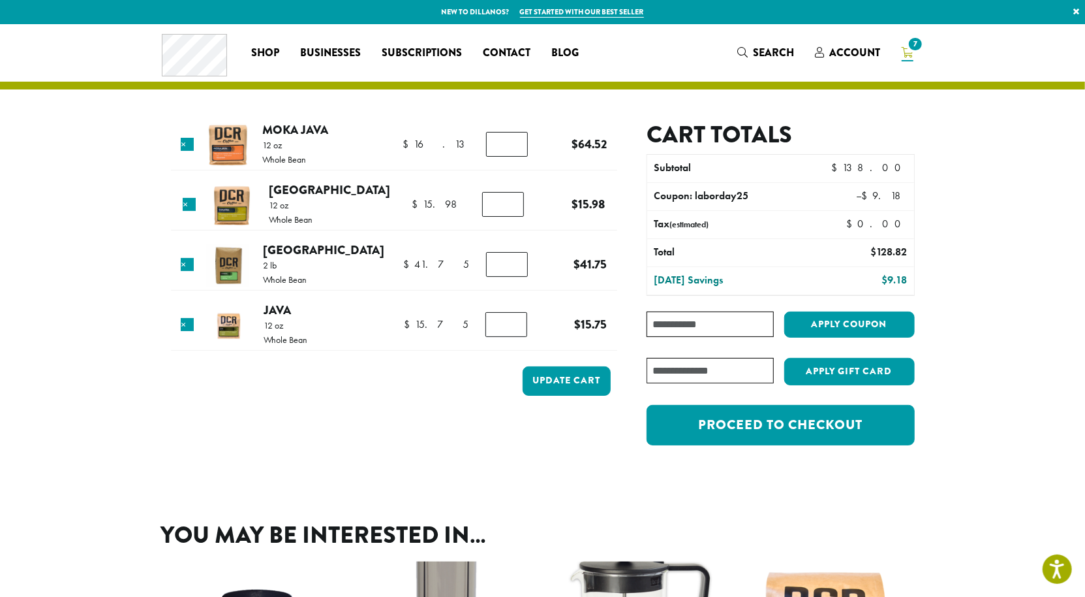
click at [495, 157] on input "*" at bounding box center [507, 144] width 42 height 25
type input "*"
click at [495, 157] on input "*" at bounding box center [507, 144] width 42 height 25
click at [559, 396] on button "Update cart" at bounding box center [567, 380] width 88 height 29
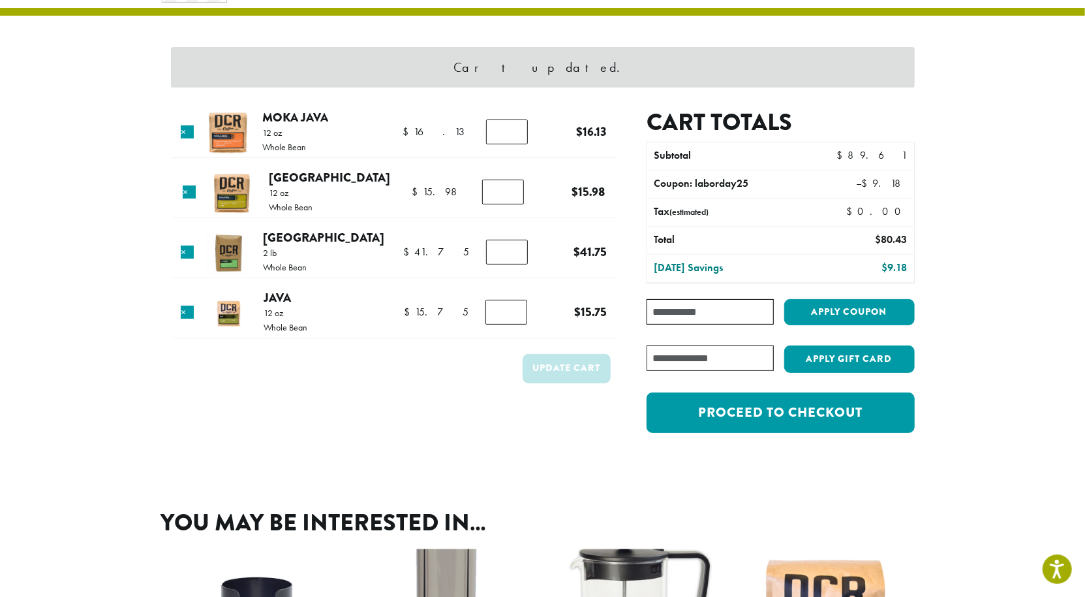
scroll to position [76, 0]
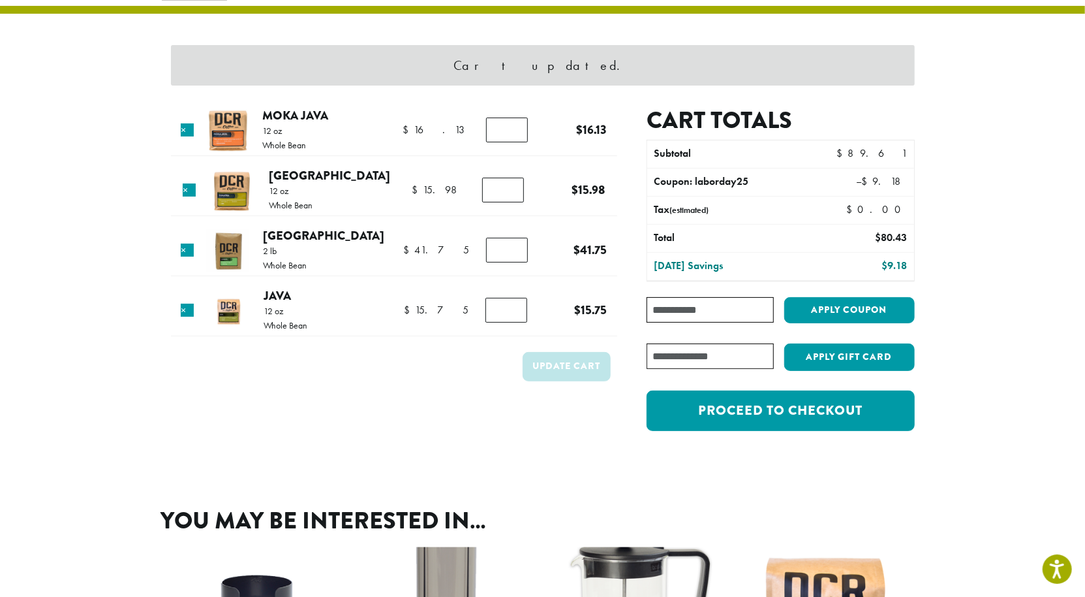
click at [703, 322] on input "Coupon:" at bounding box center [710, 309] width 127 height 25
paste input "**********"
type input "**********"
click at [915, 324] on button "Apply coupon" at bounding box center [850, 310] width 131 height 27
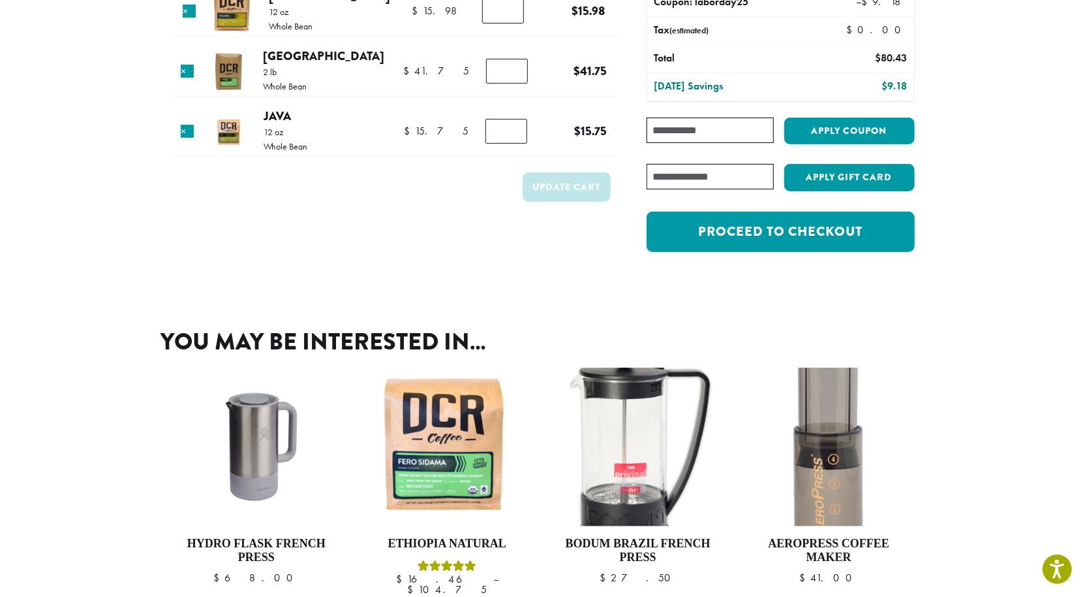
scroll to position [281, 0]
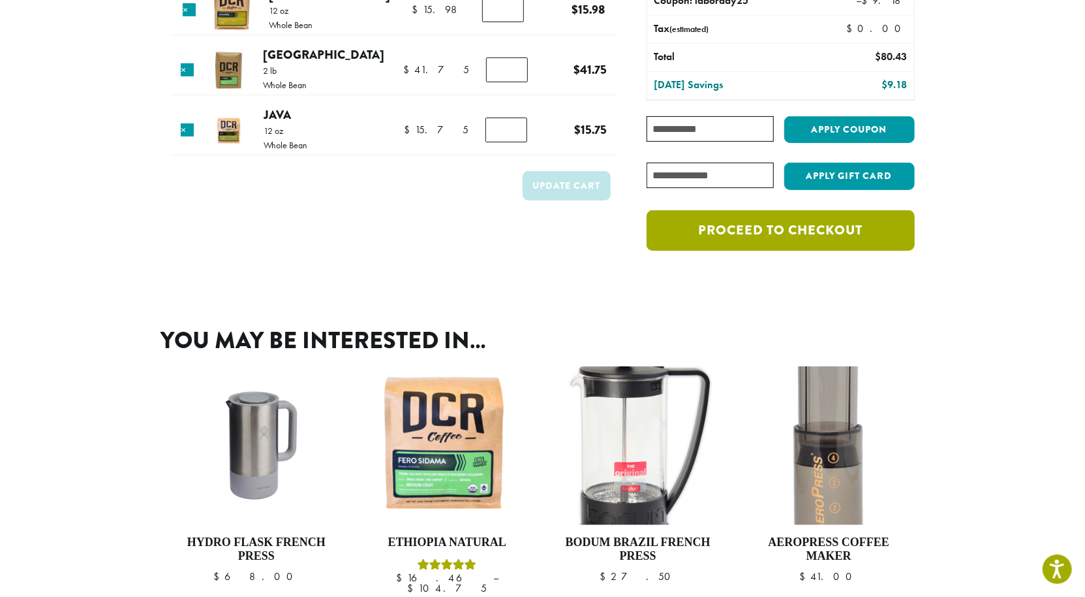
click at [840, 251] on link "Proceed to checkout" at bounding box center [781, 230] width 268 height 40
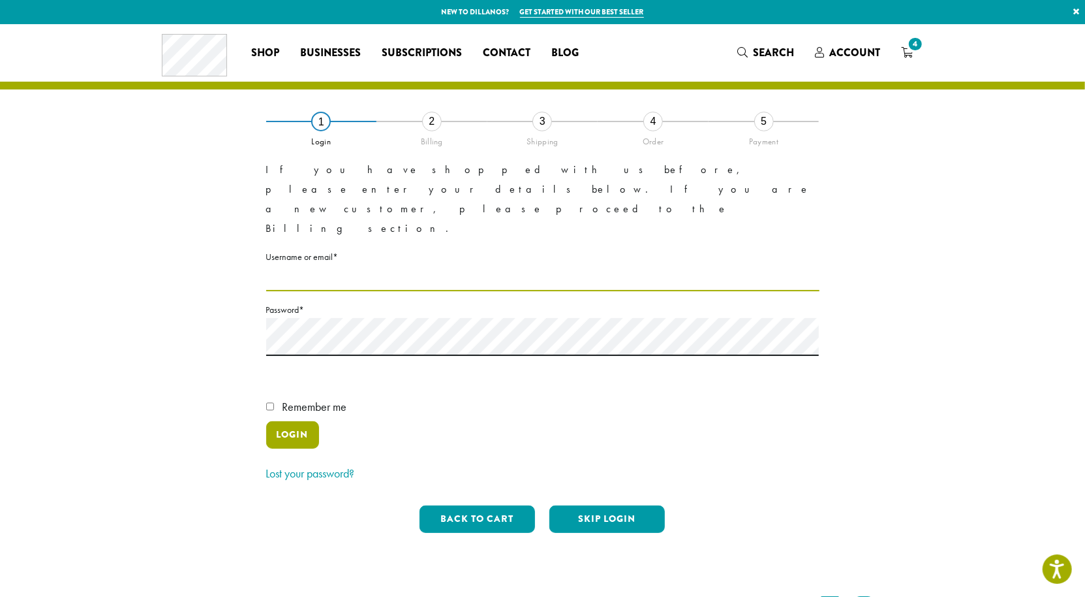
type input "**********"
click at [290, 448] on button "Login" at bounding box center [292, 434] width 53 height 27
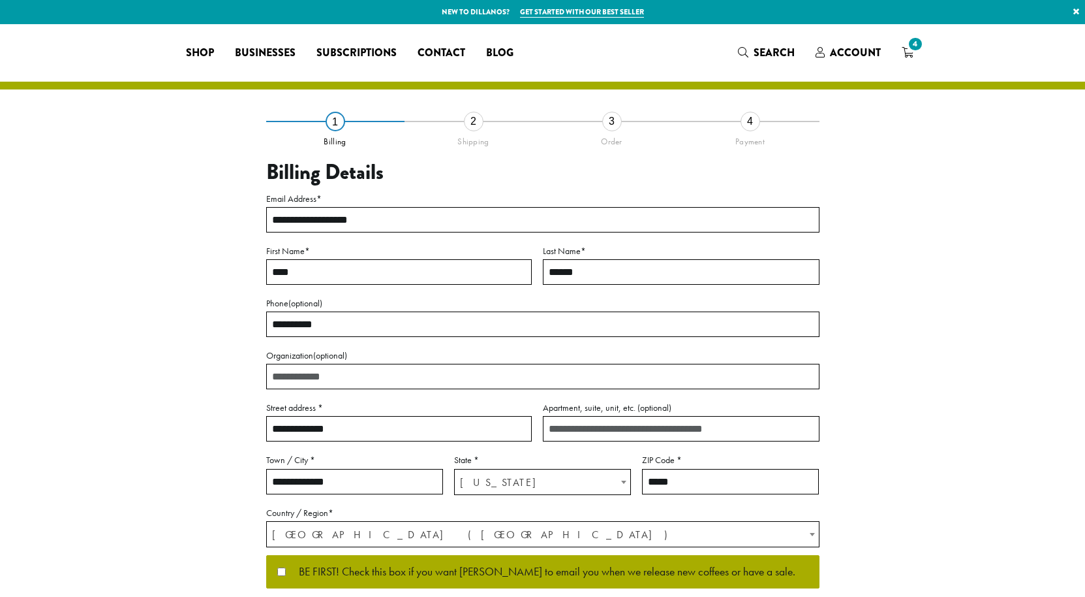
select select "**"
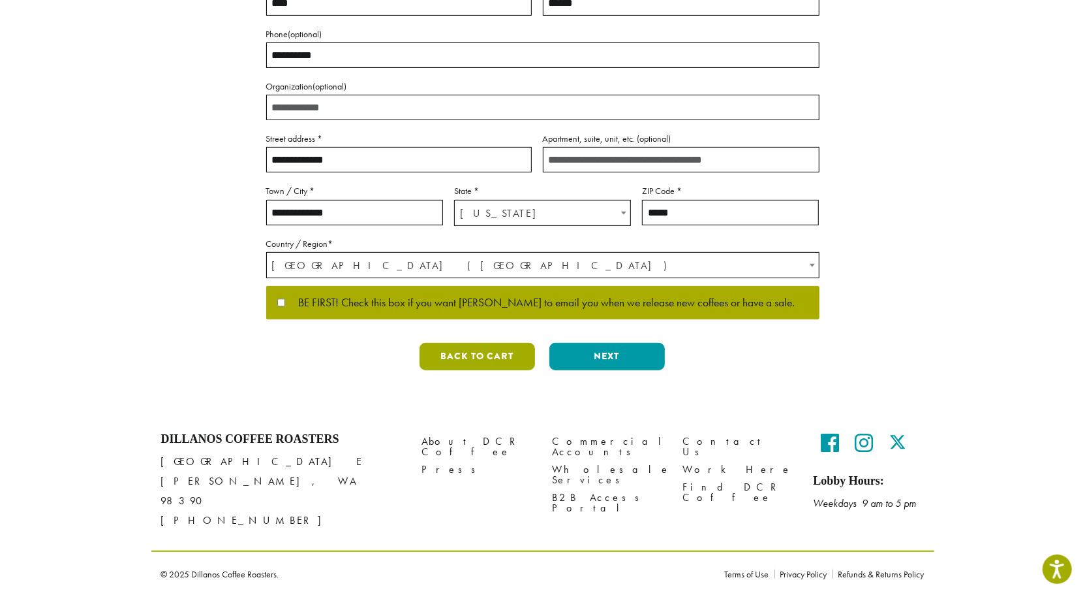
scroll to position [558, 0]
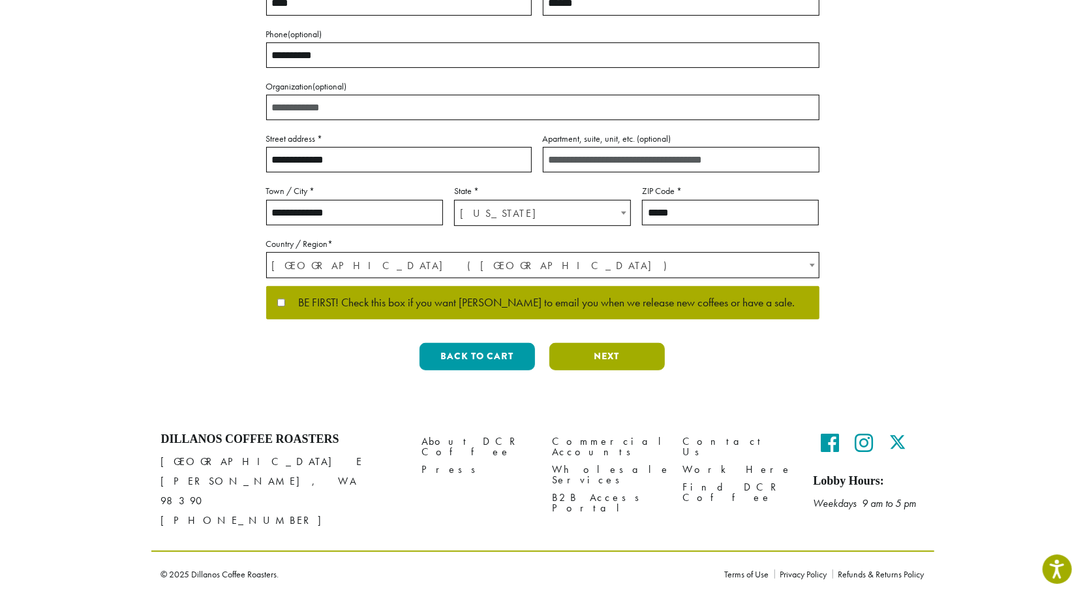
click at [589, 343] on button "Next" at bounding box center [608, 356] width 116 height 27
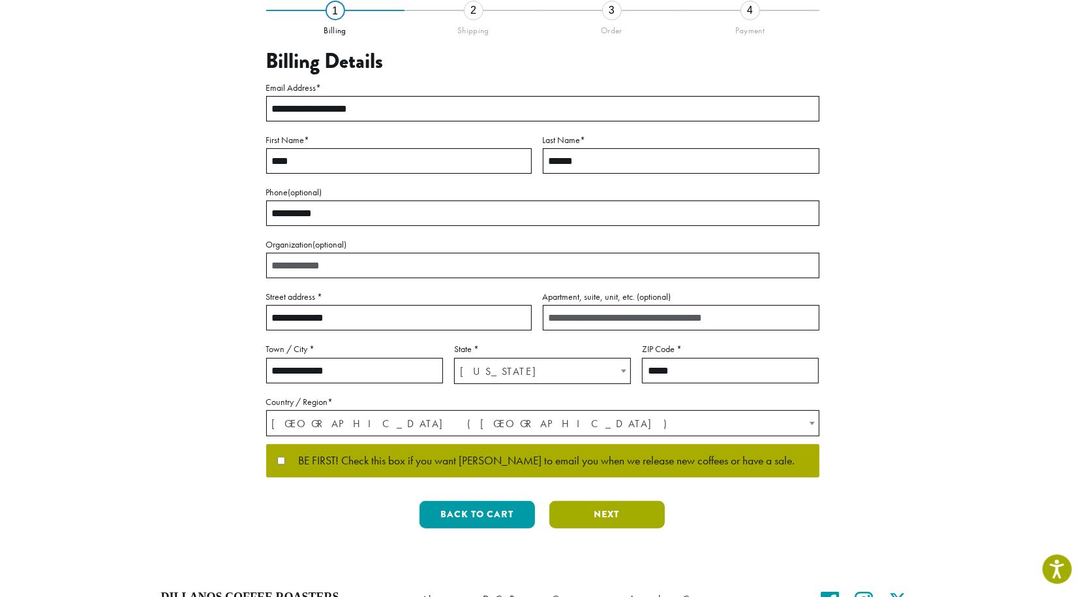
scroll to position [95, 0]
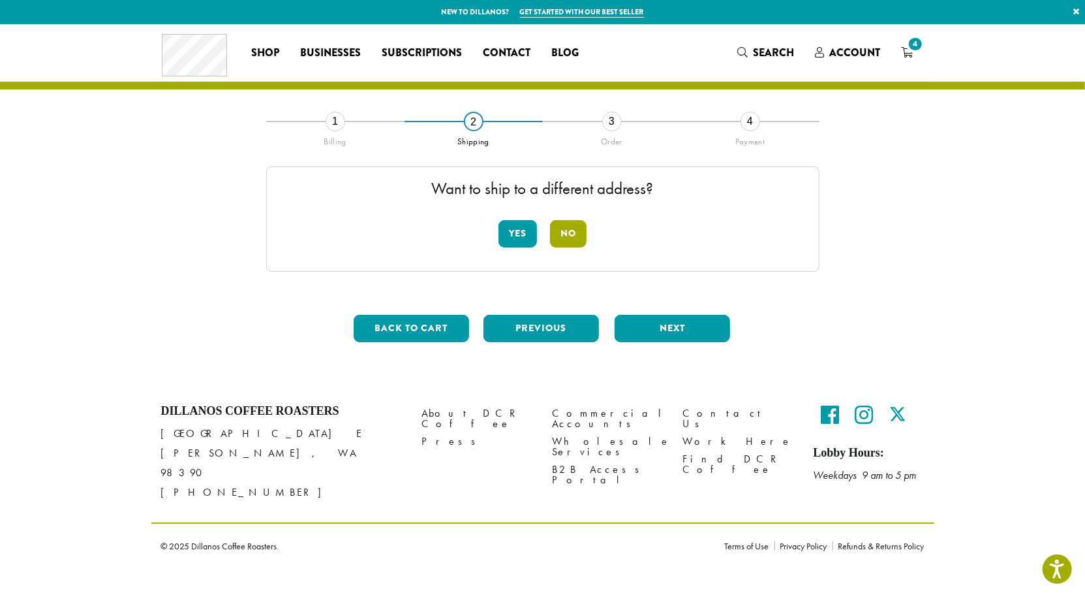
click at [576, 220] on button "No" at bounding box center [568, 233] width 37 height 27
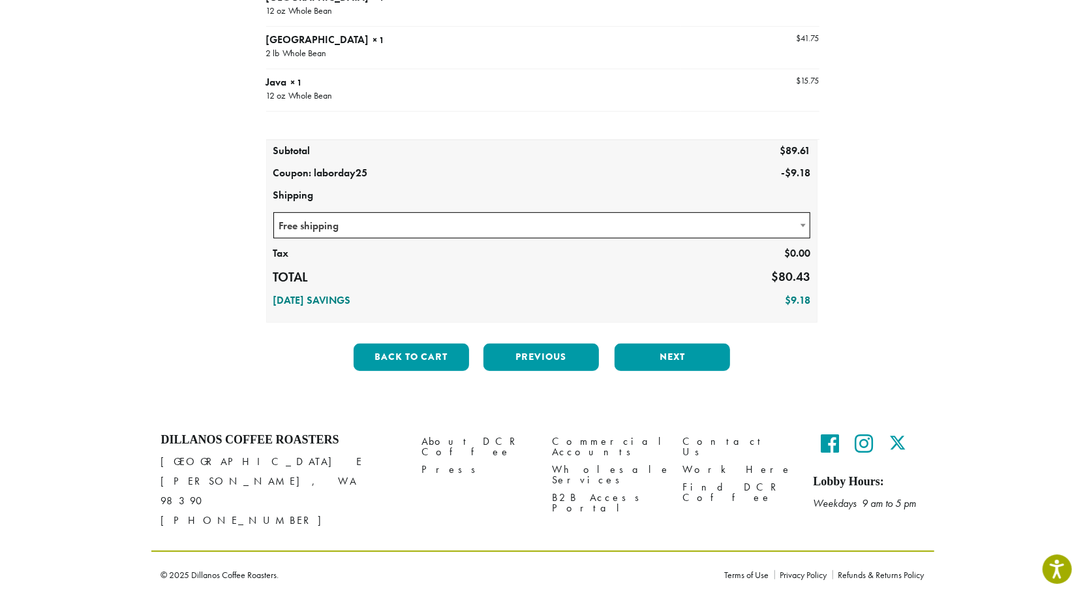
scroll to position [442, 0]
click at [694, 343] on button "Next" at bounding box center [673, 356] width 116 height 27
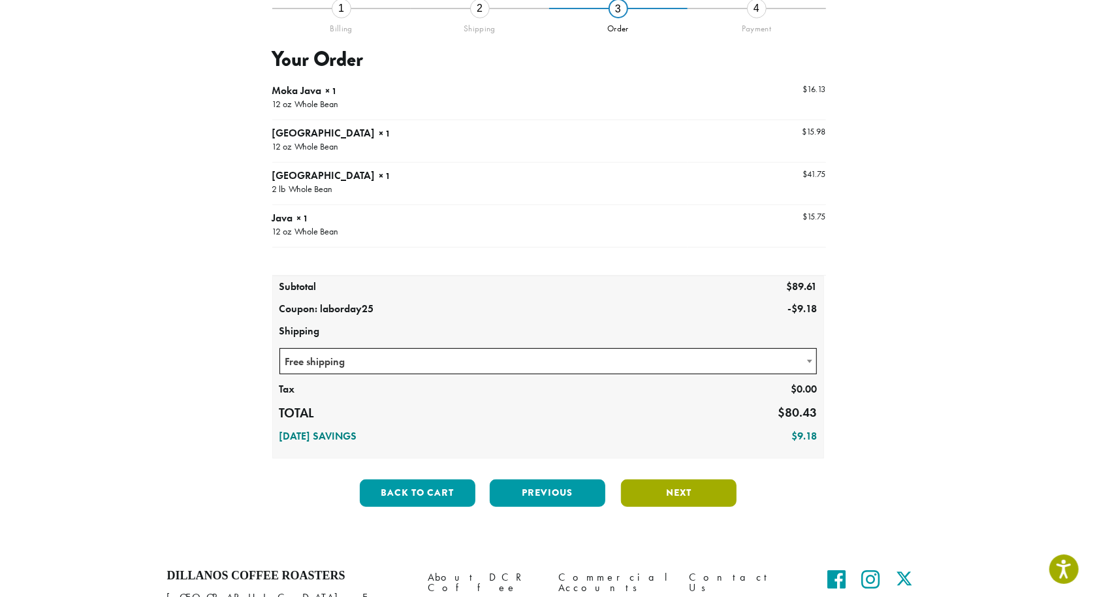
scroll to position [95, 0]
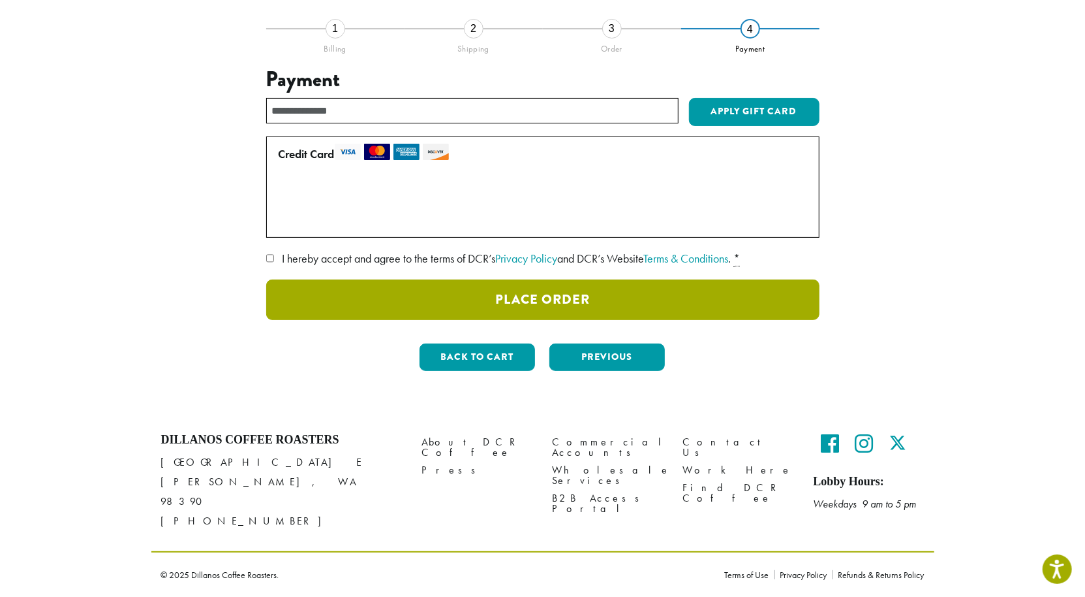
click at [547, 320] on button "Place Order" at bounding box center [543, 299] width 554 height 40
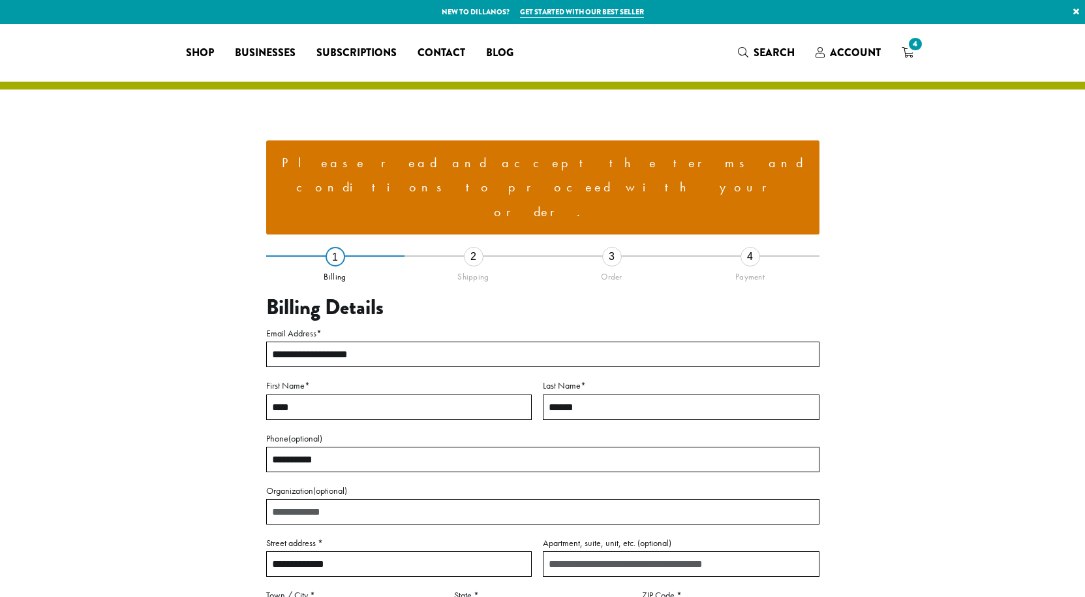
select select "**"
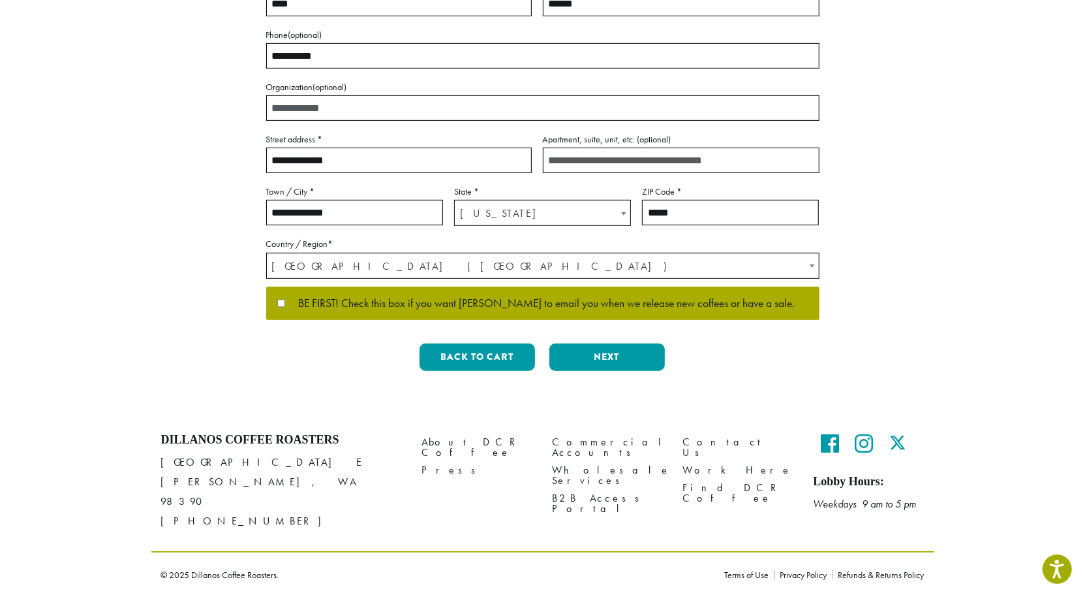
scroll to position [775, 0]
click at [597, 343] on button "Next" at bounding box center [608, 356] width 116 height 27
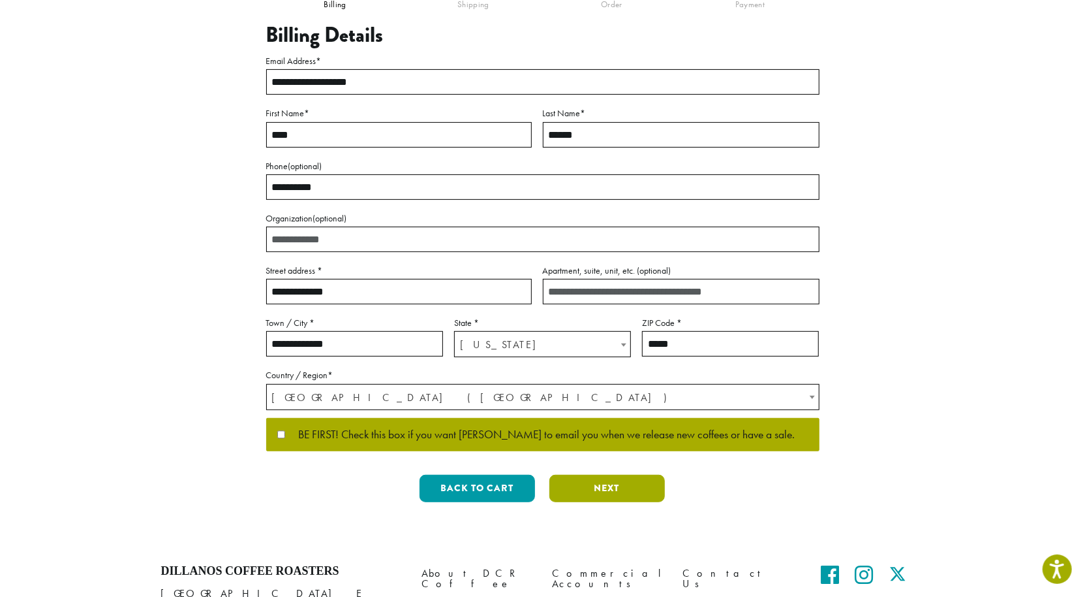
scroll to position [251, 0]
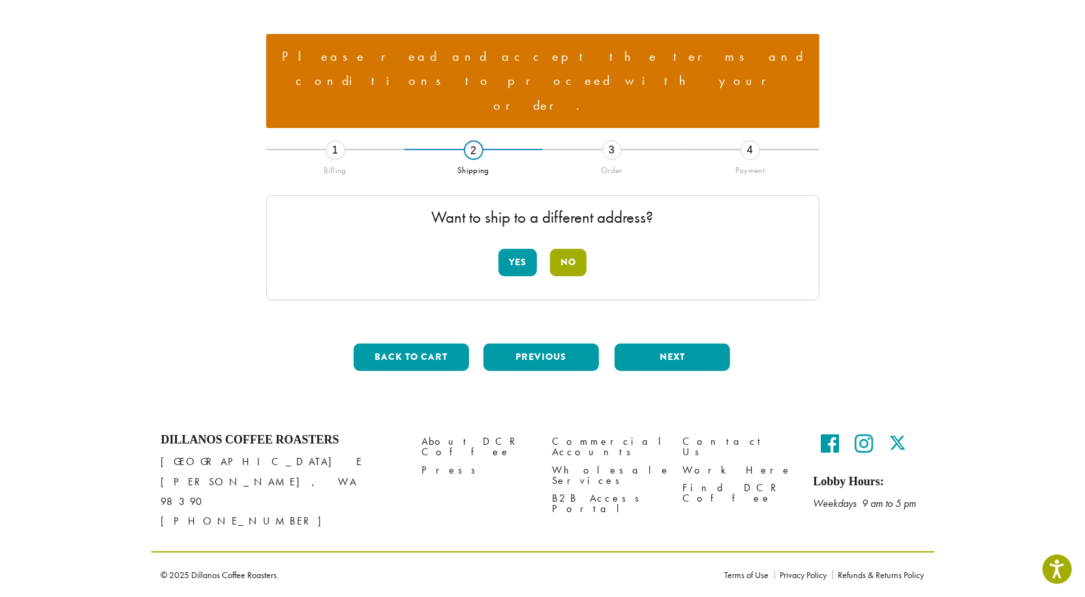
click at [584, 249] on button "No" at bounding box center [568, 262] width 37 height 27
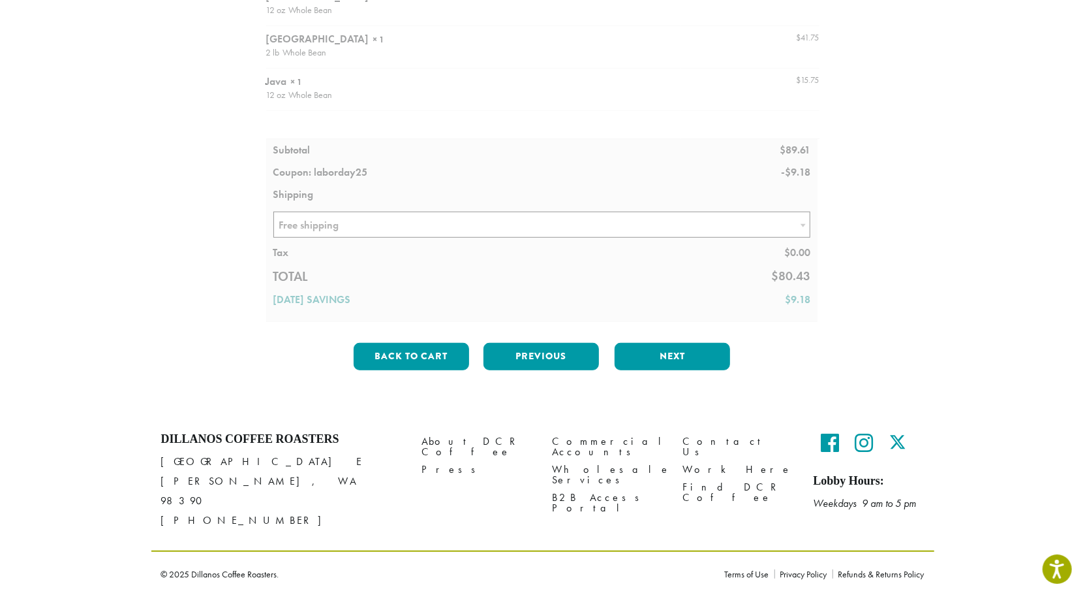
scroll to position [677, 0]
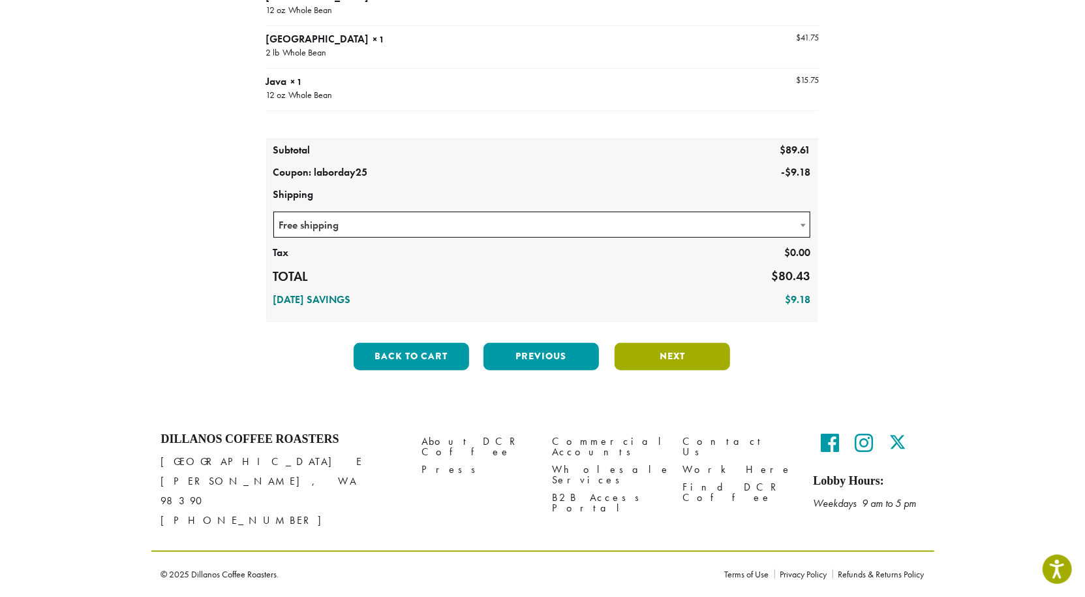
click at [648, 343] on button "Next" at bounding box center [673, 356] width 116 height 27
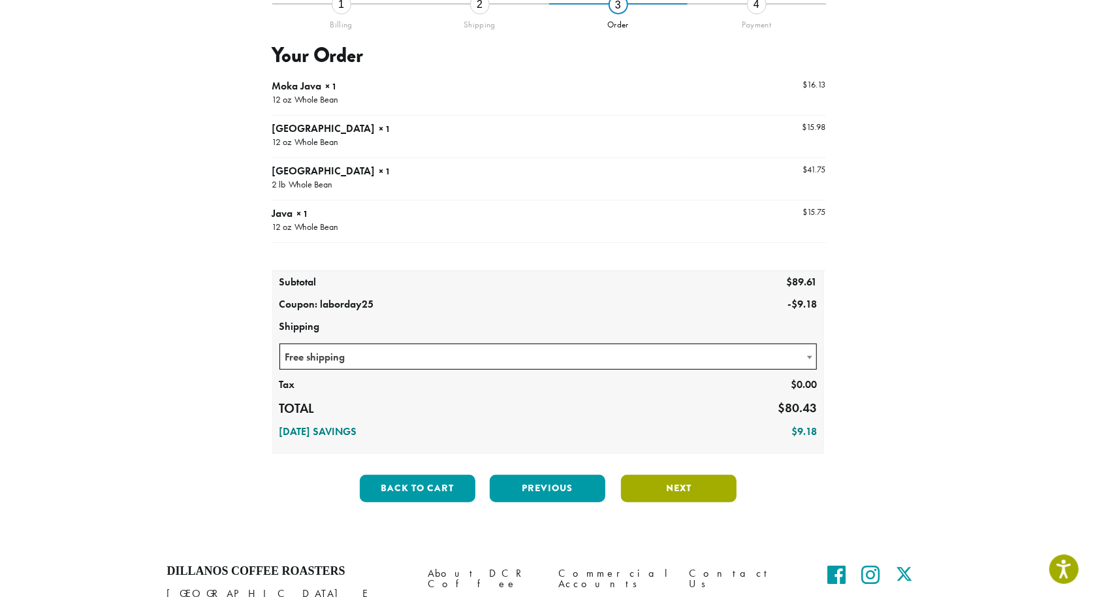
scroll to position [251, 0]
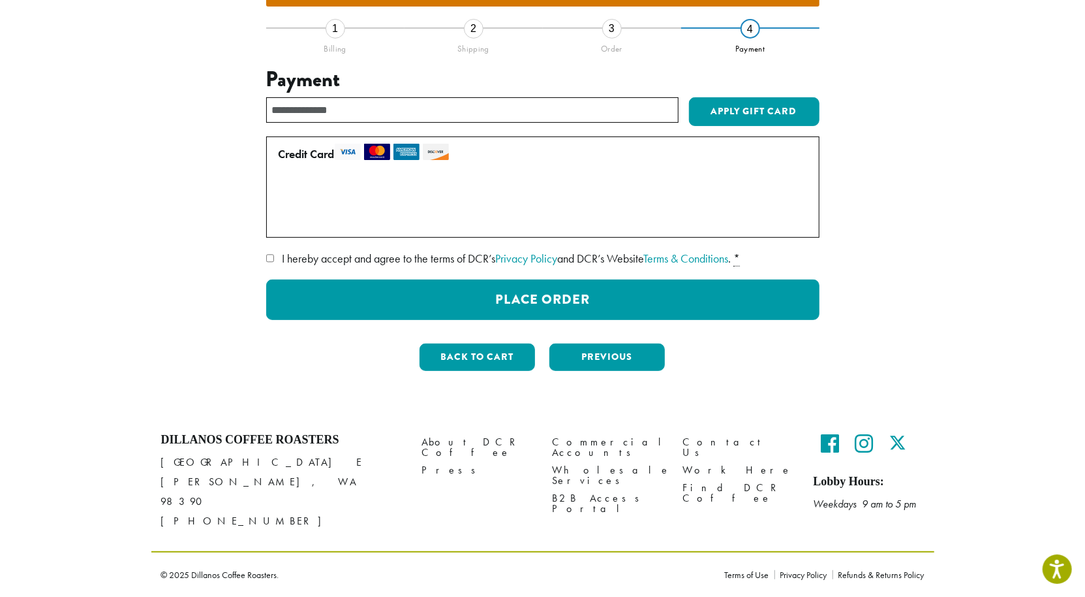
click at [275, 269] on label "I hereby accept and agree to the terms of DCR’s Privacy Policy and DCR’s Websit…" at bounding box center [543, 258] width 554 height 21
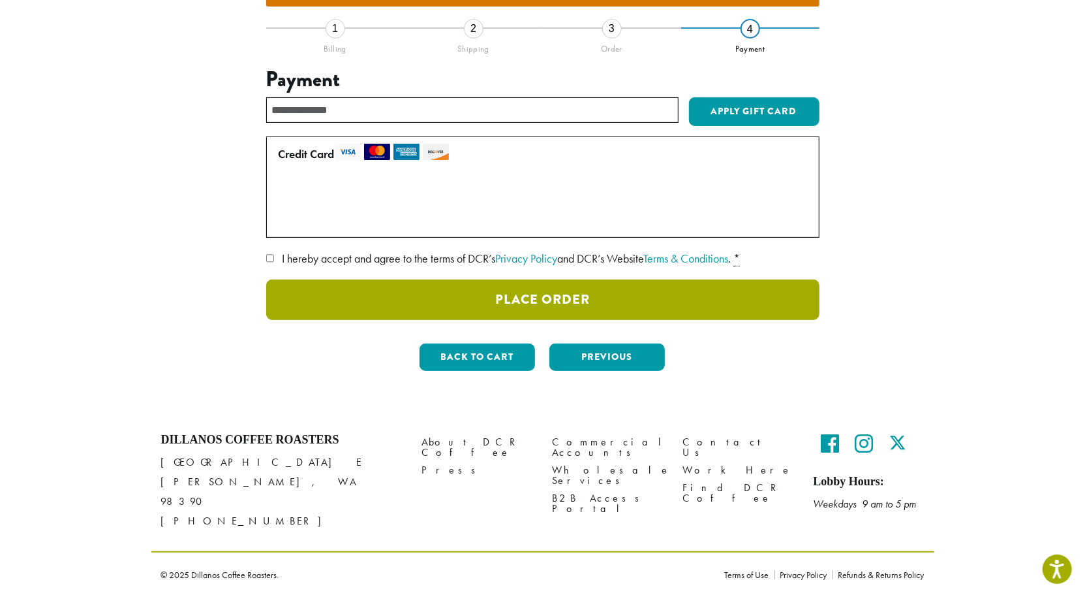
click at [561, 320] on button "Place Order" at bounding box center [543, 299] width 554 height 40
